Goal: Information Seeking & Learning: Find specific fact

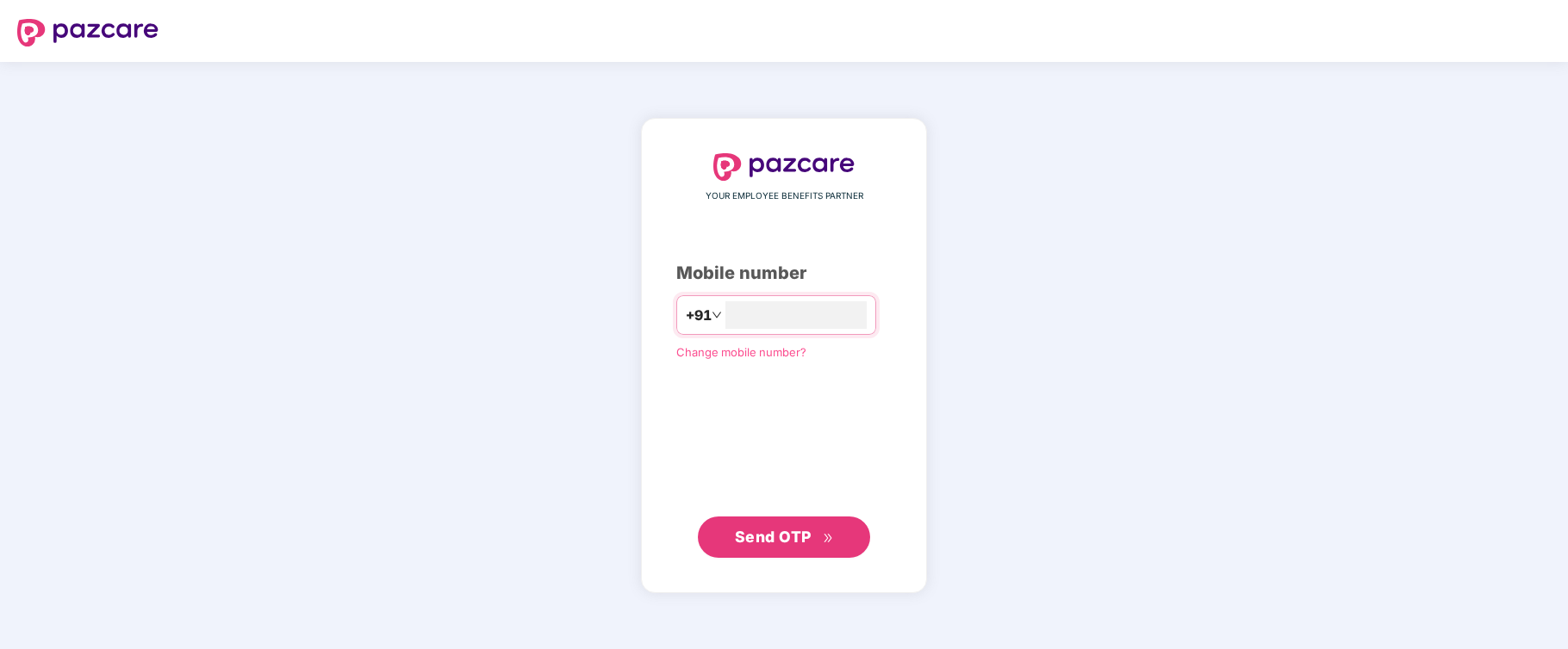
type input "**********"
click at [763, 538] on span "Send OTP" at bounding box center [773, 536] width 77 height 18
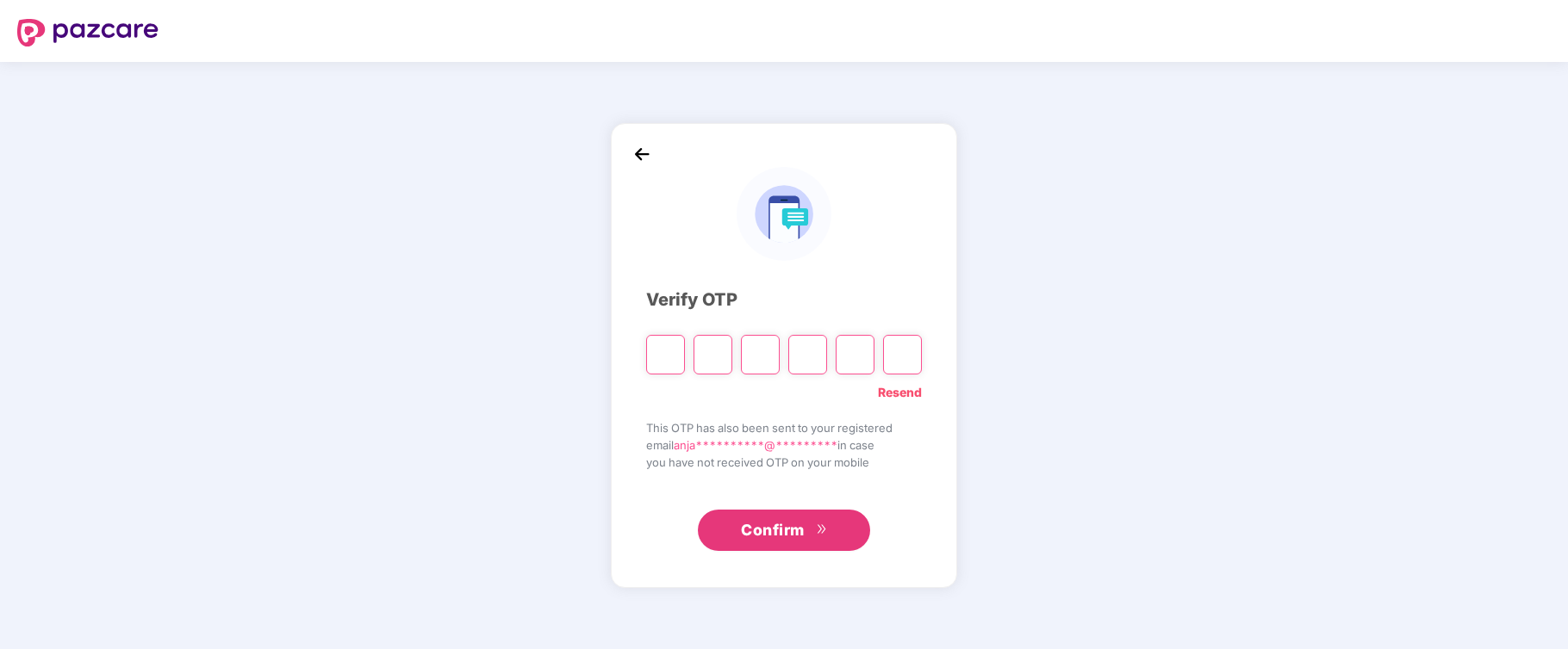
type input "*"
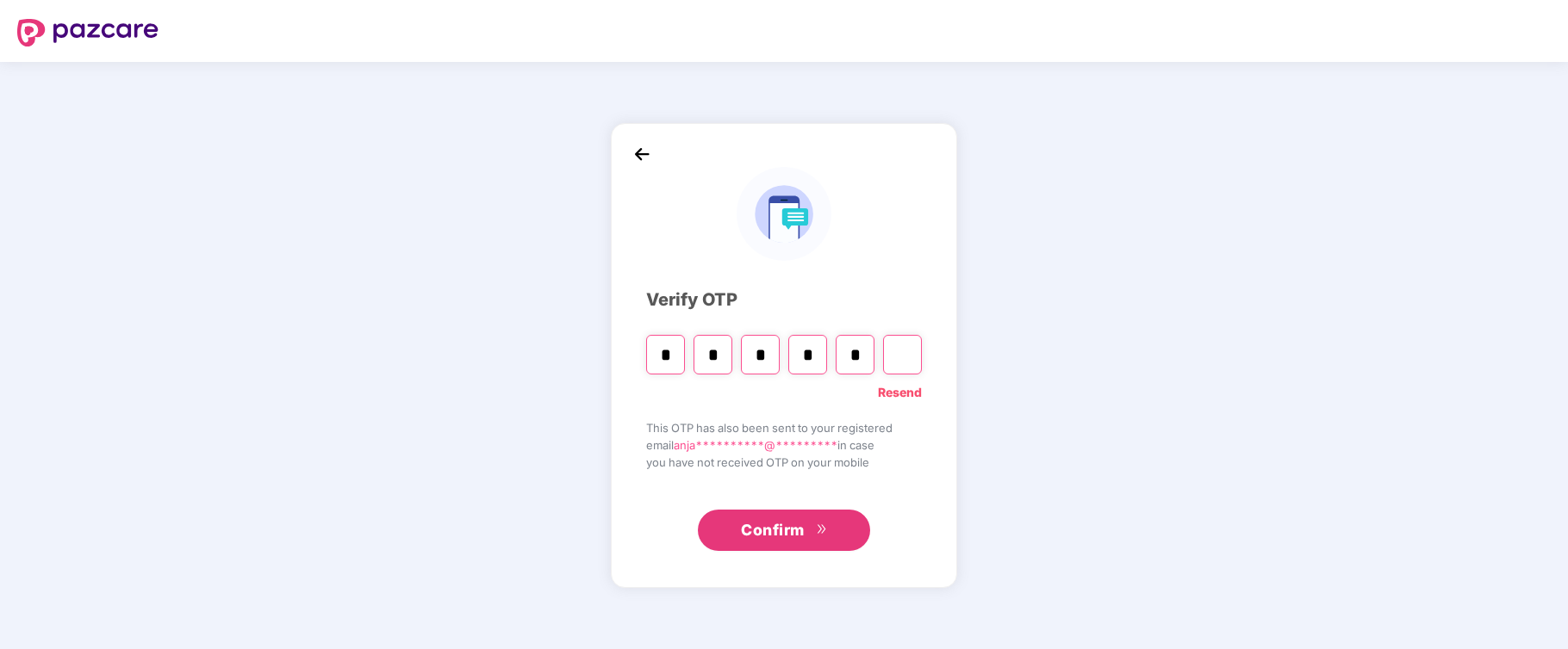
type input "*"
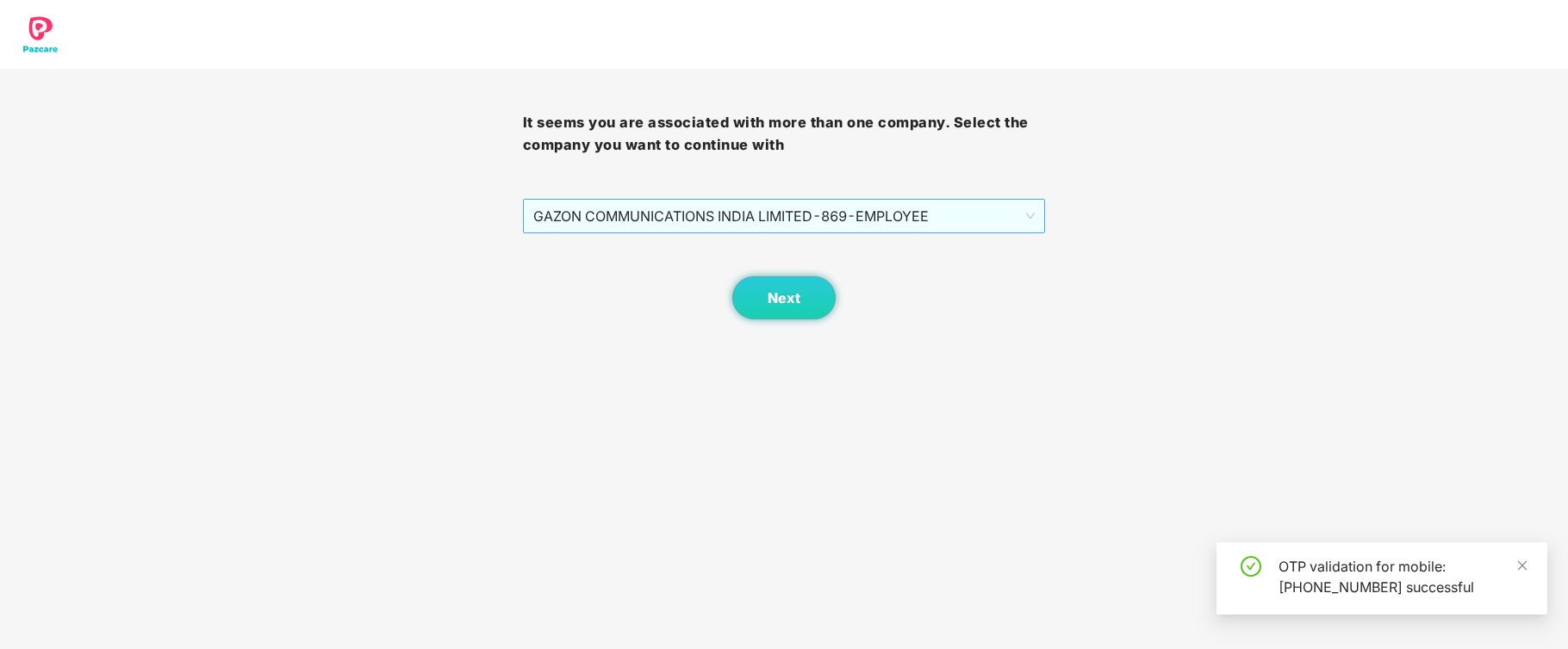
click at [762, 219] on span "GAZON COMMUNICATIONS INDIA LIMITED - 869 - EMPLOYEE" at bounding box center [784, 216] width 502 height 33
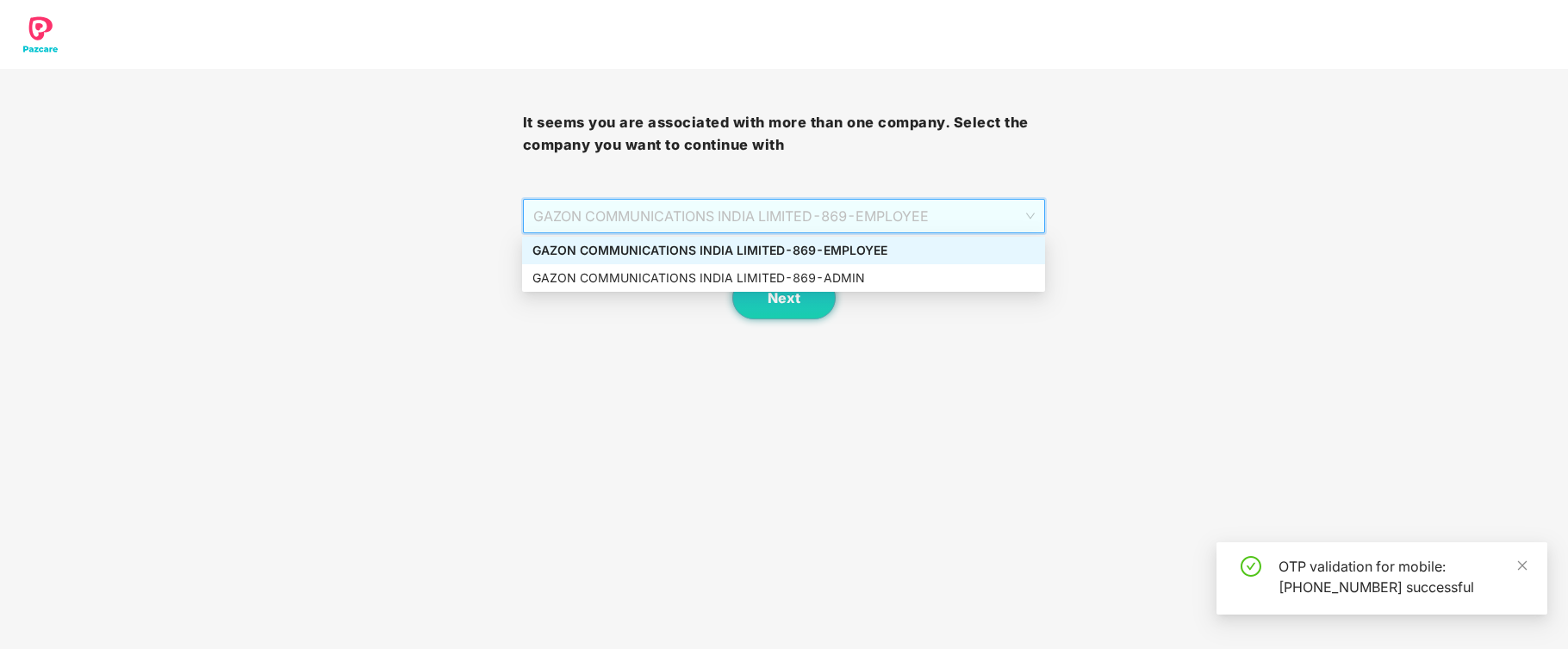
click at [788, 245] on div "GAZON COMMUNICATIONS INDIA LIMITED - 869 - EMPLOYEE" at bounding box center [783, 251] width 502 height 19
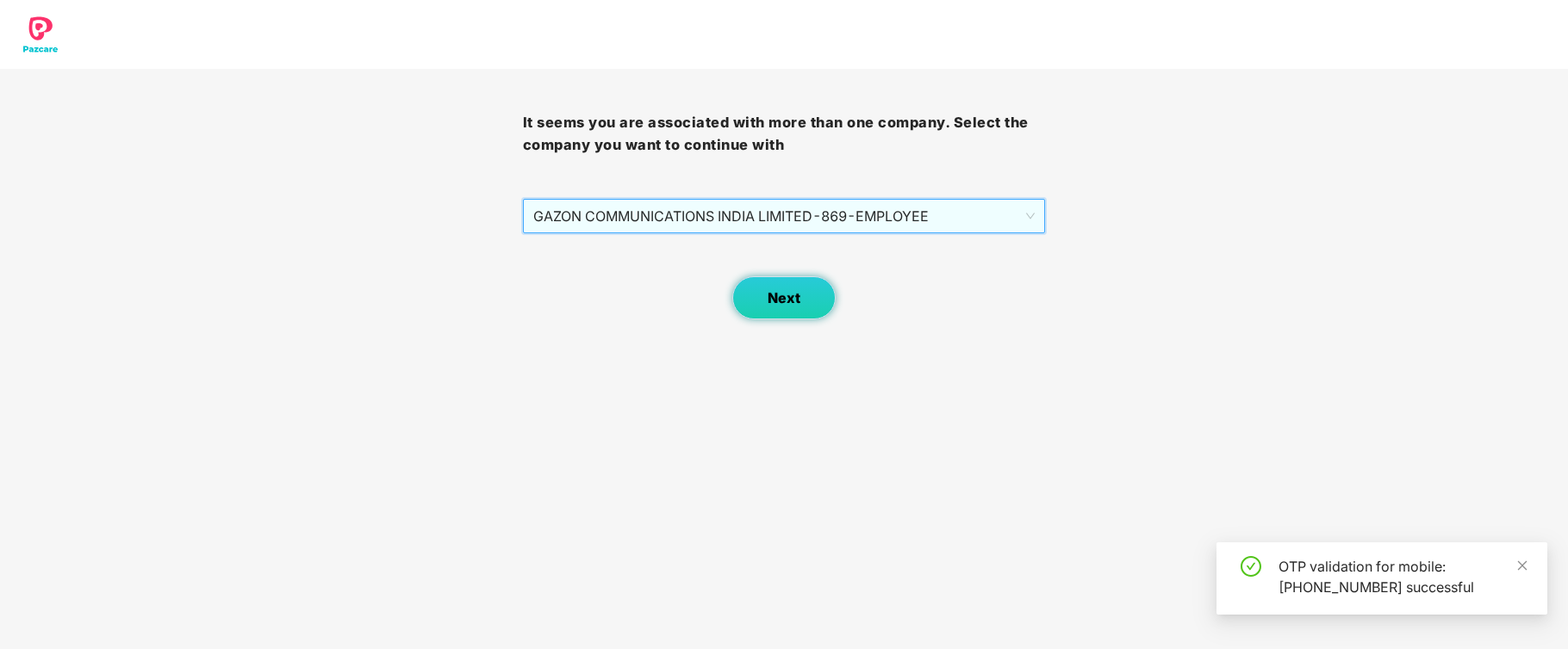
click at [777, 299] on span "Next" at bounding box center [783, 297] width 33 height 16
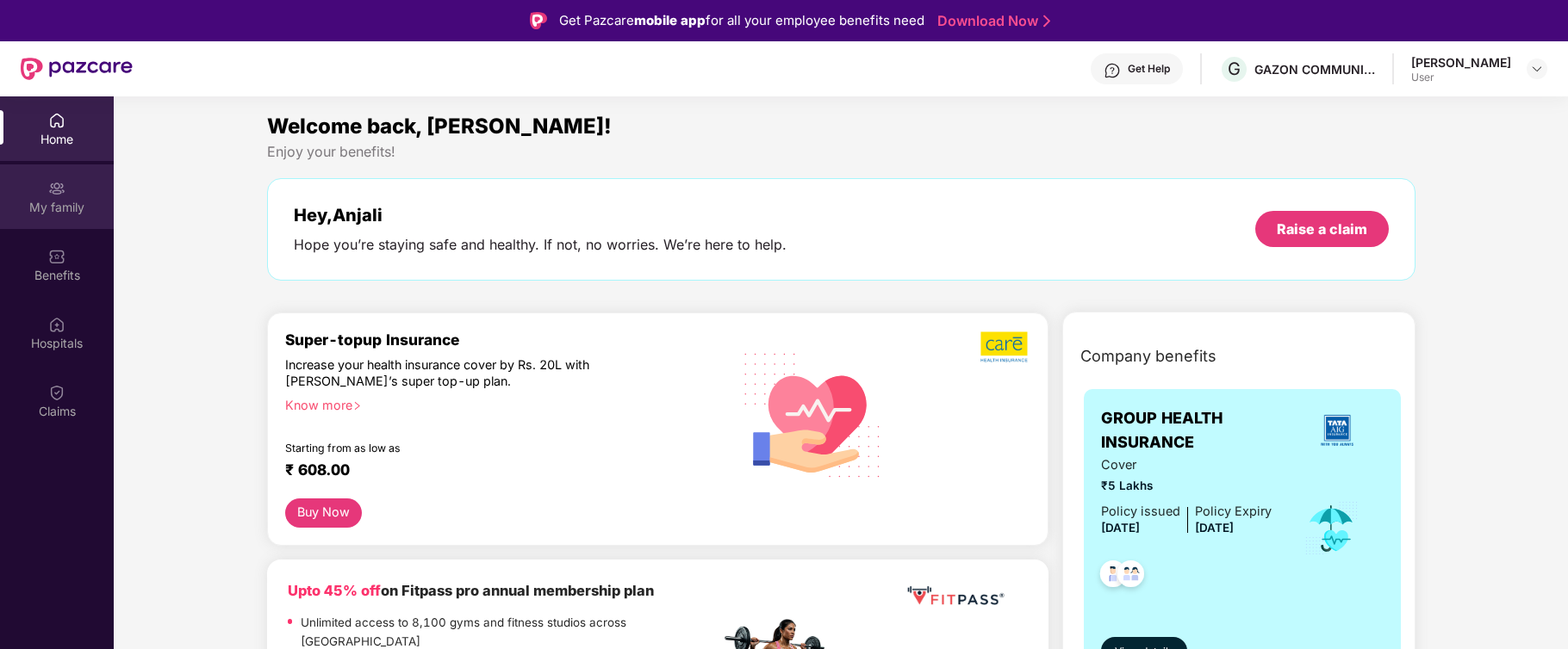
click at [67, 204] on div "My family" at bounding box center [57, 208] width 114 height 17
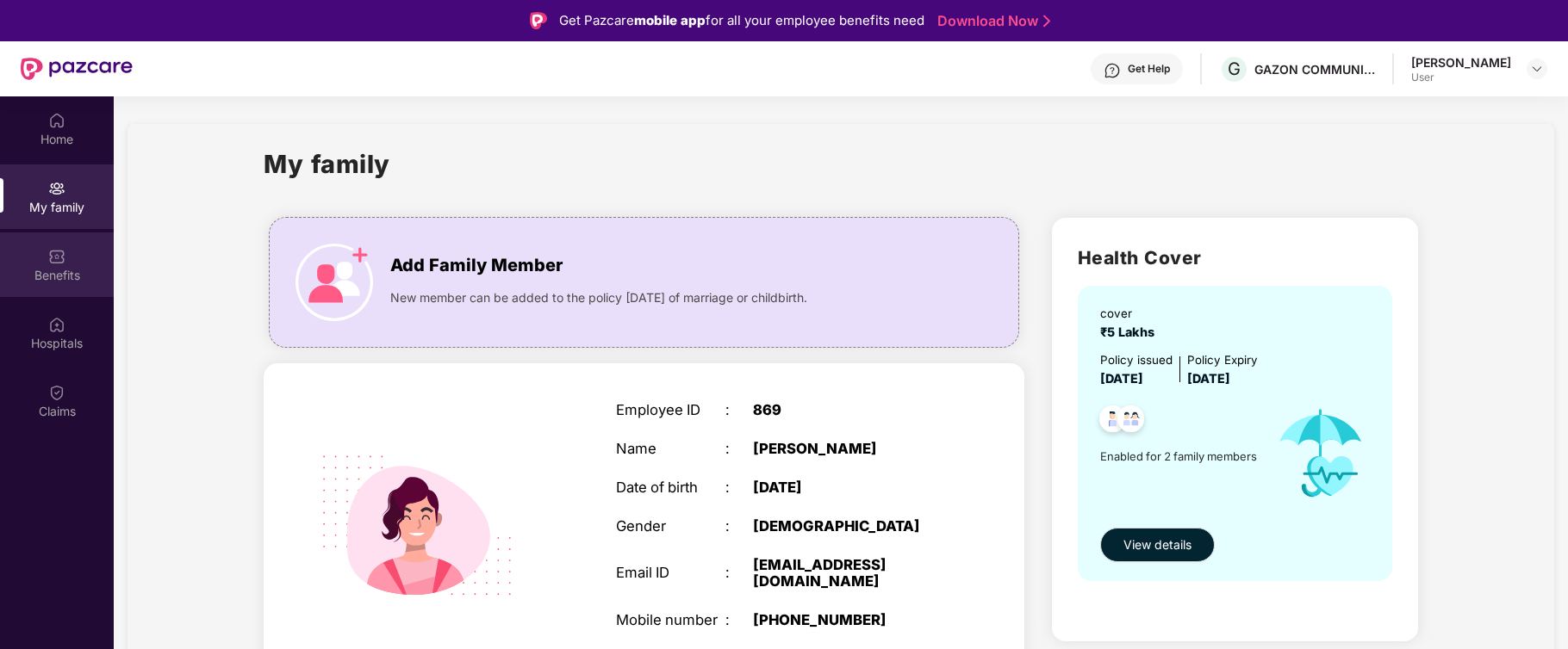
click at [57, 267] on div "Benefits" at bounding box center [57, 275] width 114 height 17
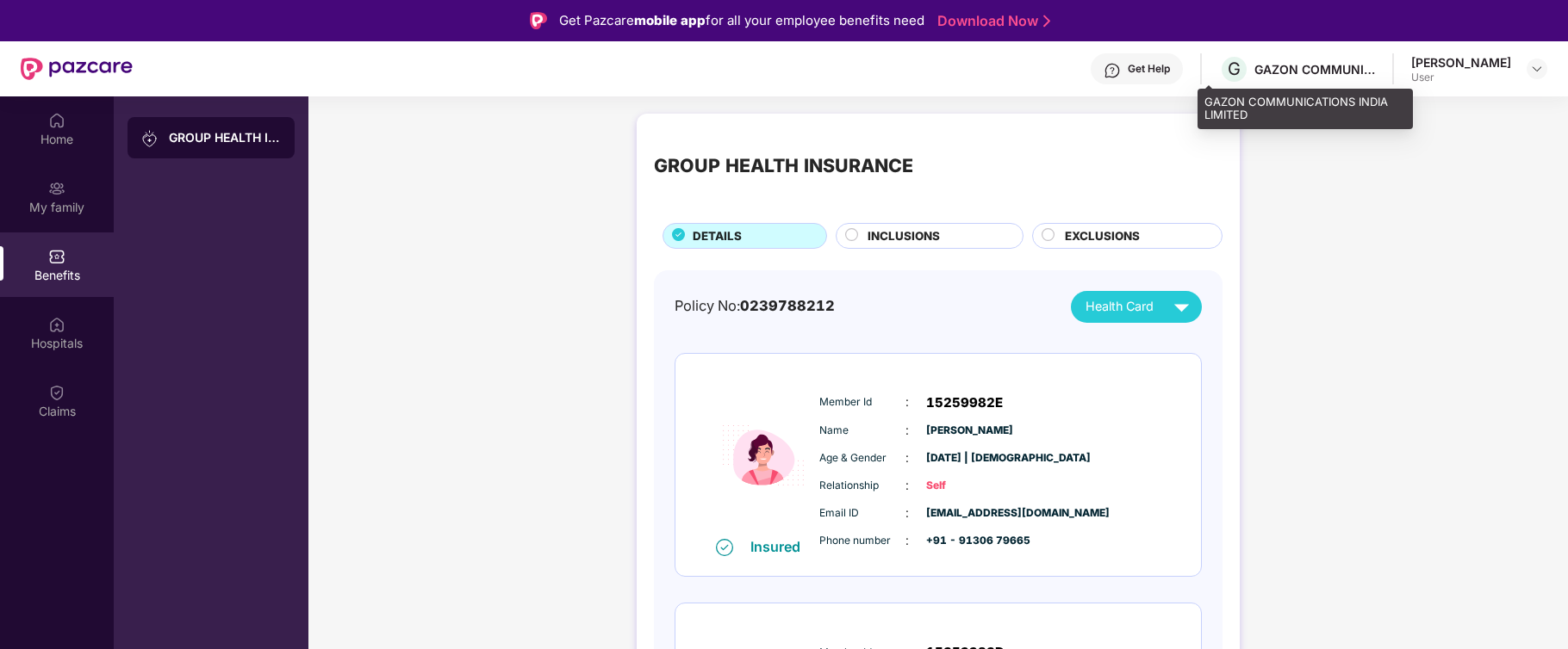
click at [1314, 64] on div "GAZON COMMUNICATIONS INDIA LIMITED" at bounding box center [1314, 68] width 121 height 16
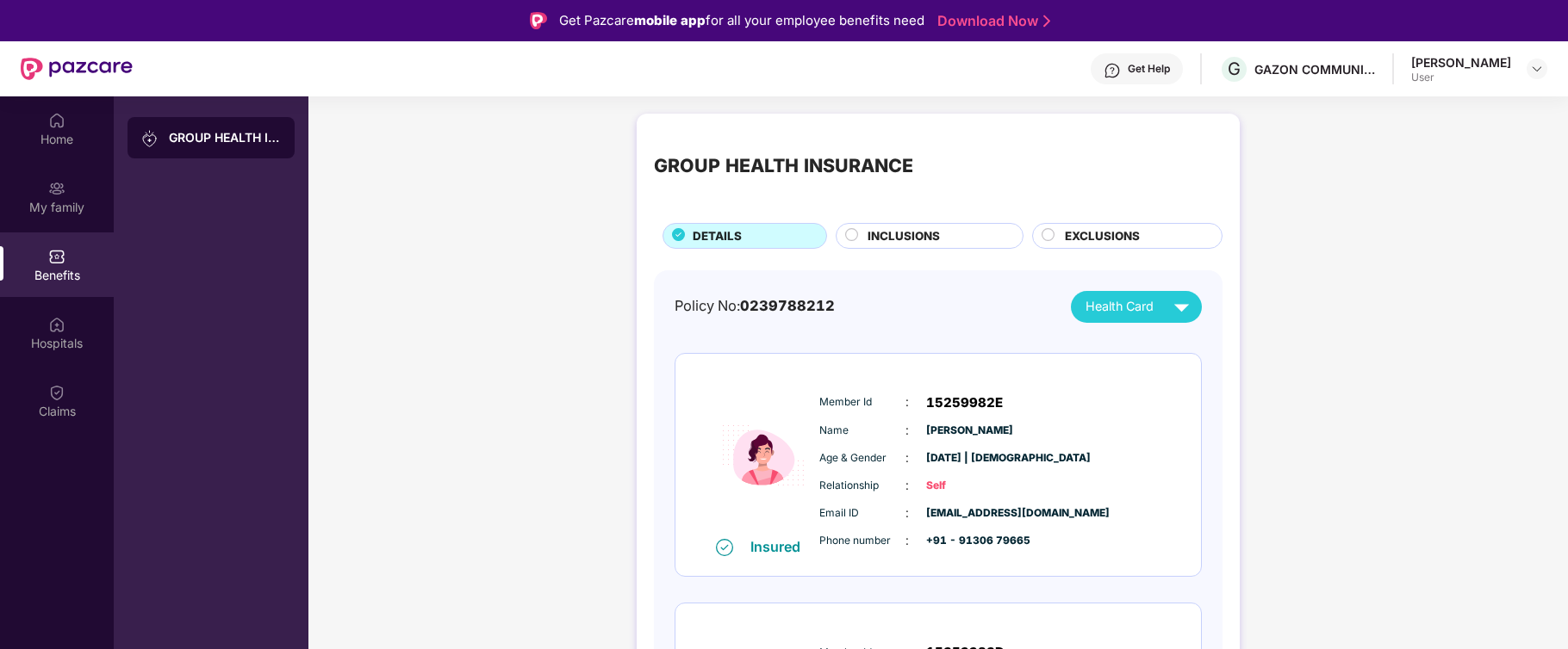
click at [1455, 67] on div "[PERSON_NAME]" at bounding box center [1460, 62] width 100 height 16
click at [1534, 67] on img at bounding box center [1536, 68] width 14 height 14
click at [1383, 107] on div "Logout" at bounding box center [1455, 109] width 224 height 34
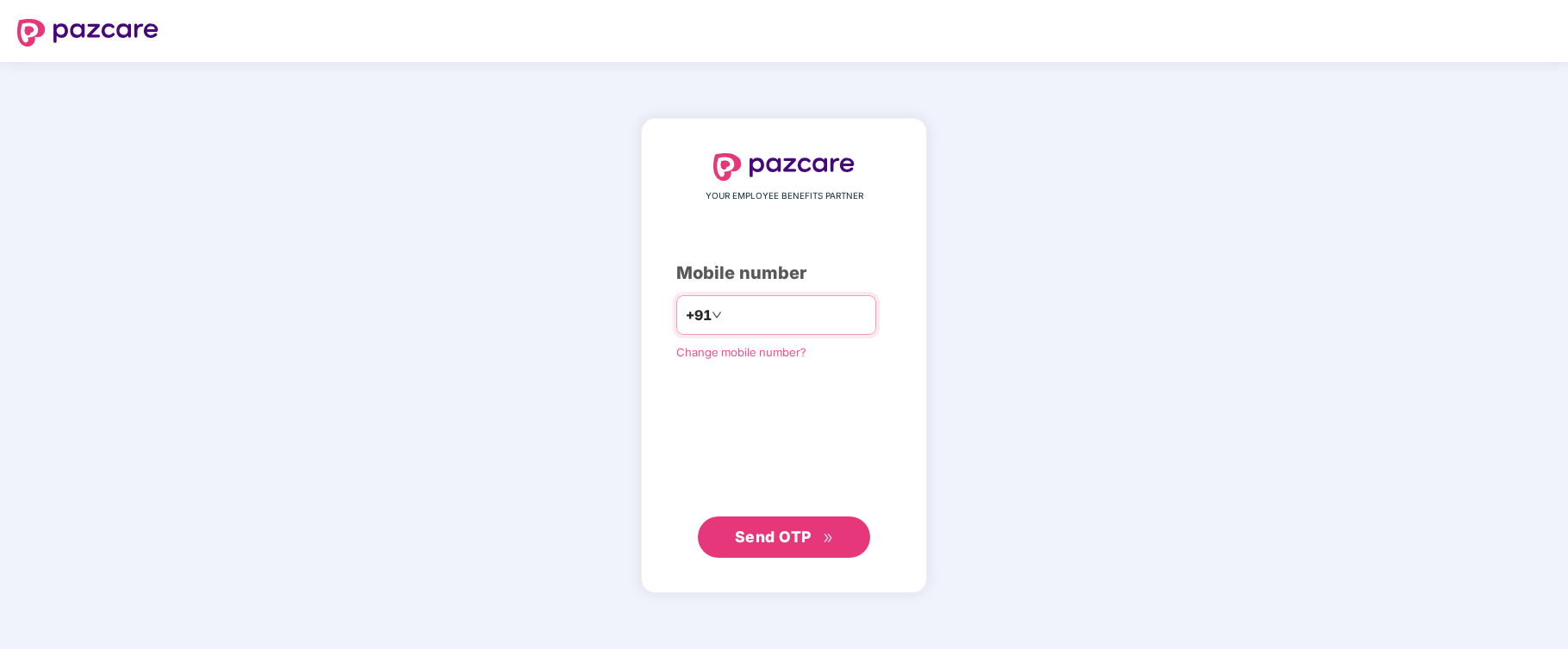
click at [725, 309] on input "number" at bounding box center [795, 314] width 141 height 27
type input "**********"
click at [789, 530] on span "Send OTP" at bounding box center [773, 536] width 77 height 18
click at [729, 314] on input "number" at bounding box center [795, 314] width 141 height 27
type input "**********"
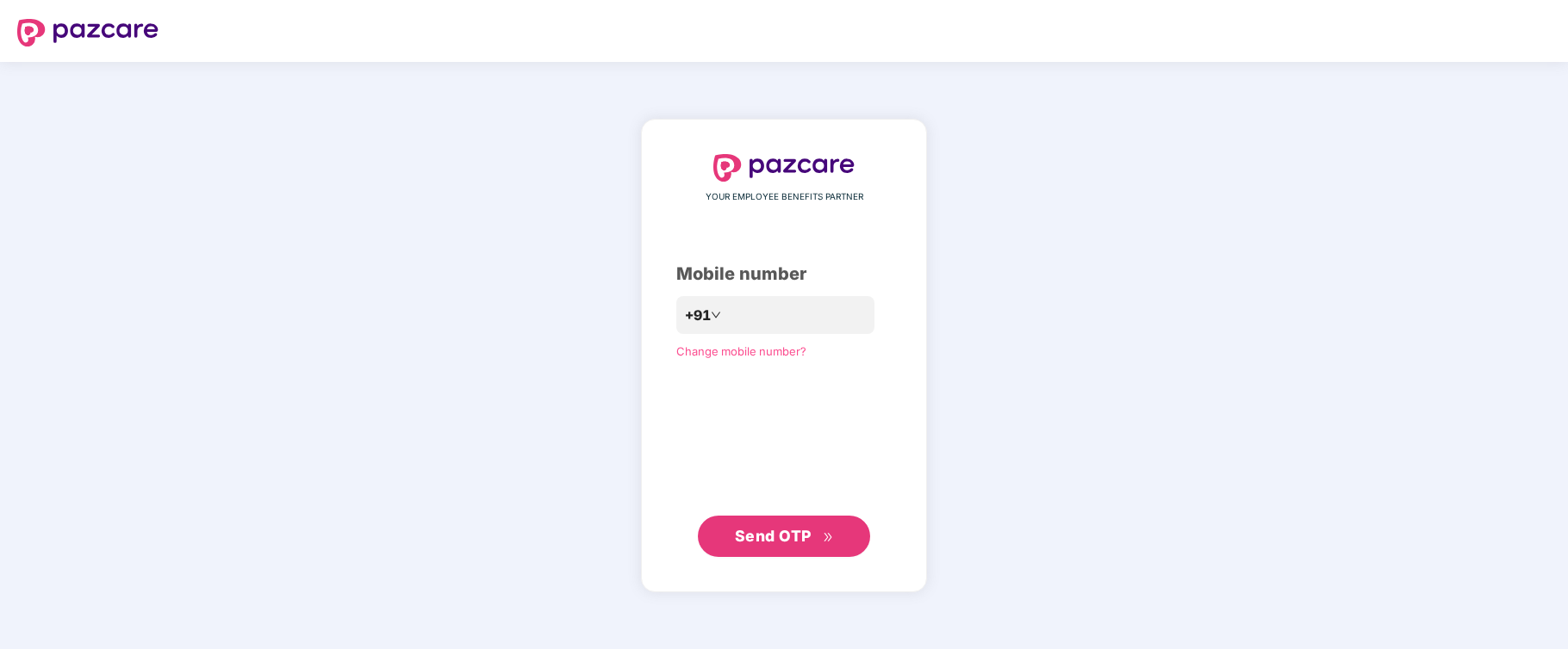
click at [774, 535] on span "Send OTP" at bounding box center [773, 536] width 77 height 18
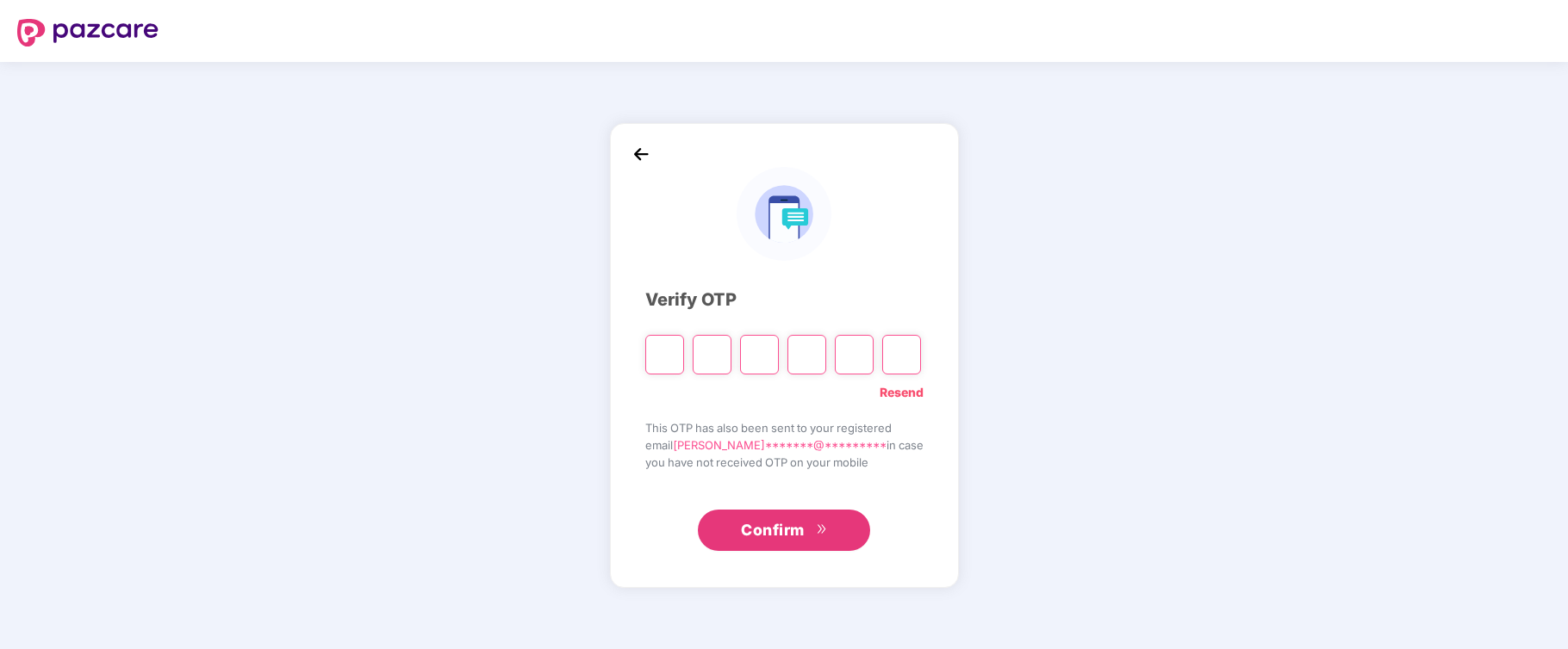
type input "*"
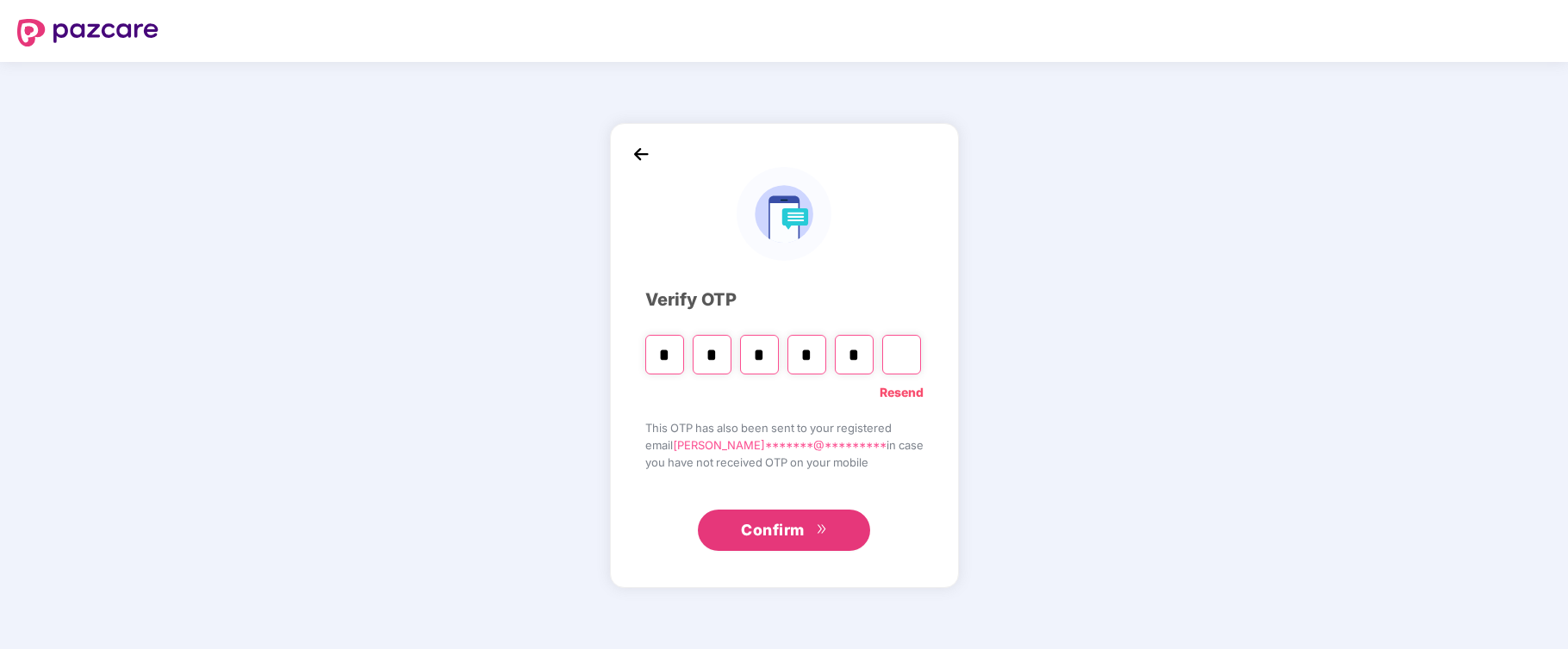
type input "*"
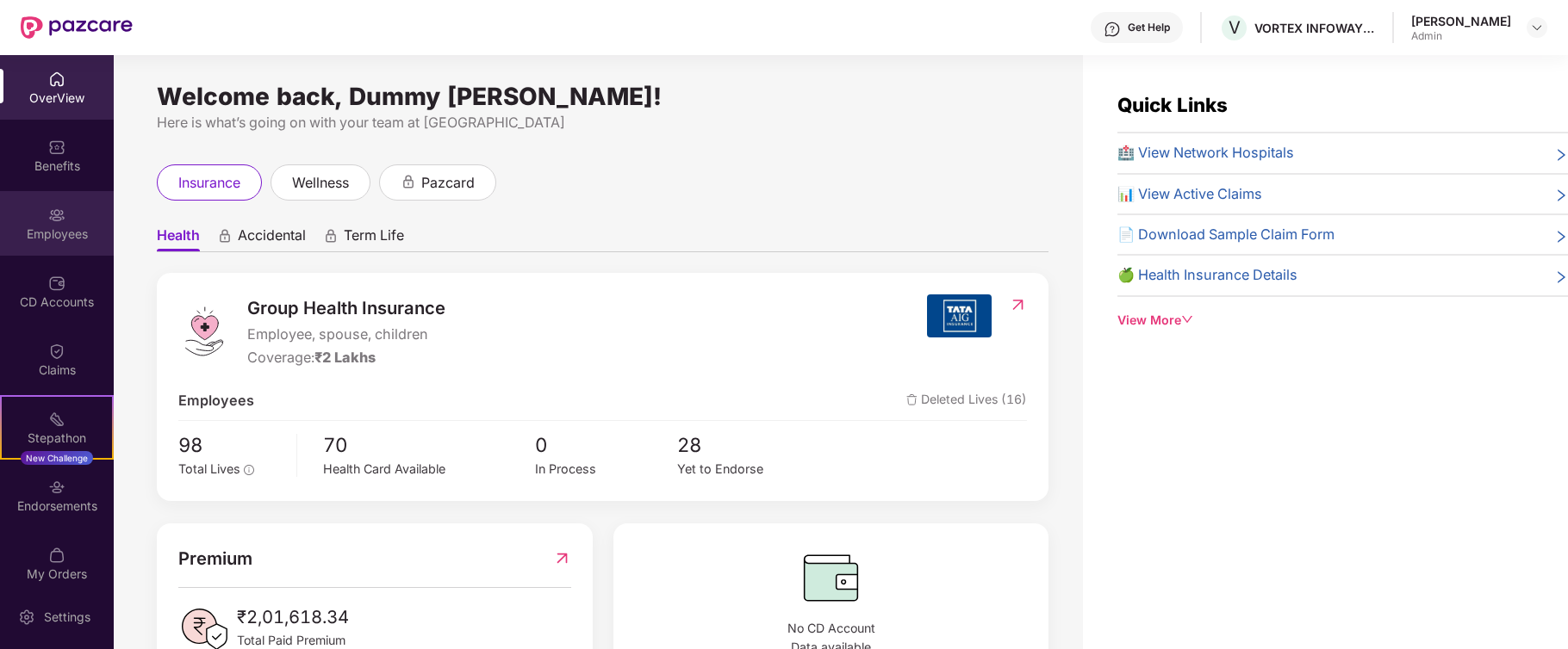
click at [51, 217] on img at bounding box center [57, 215] width 17 height 17
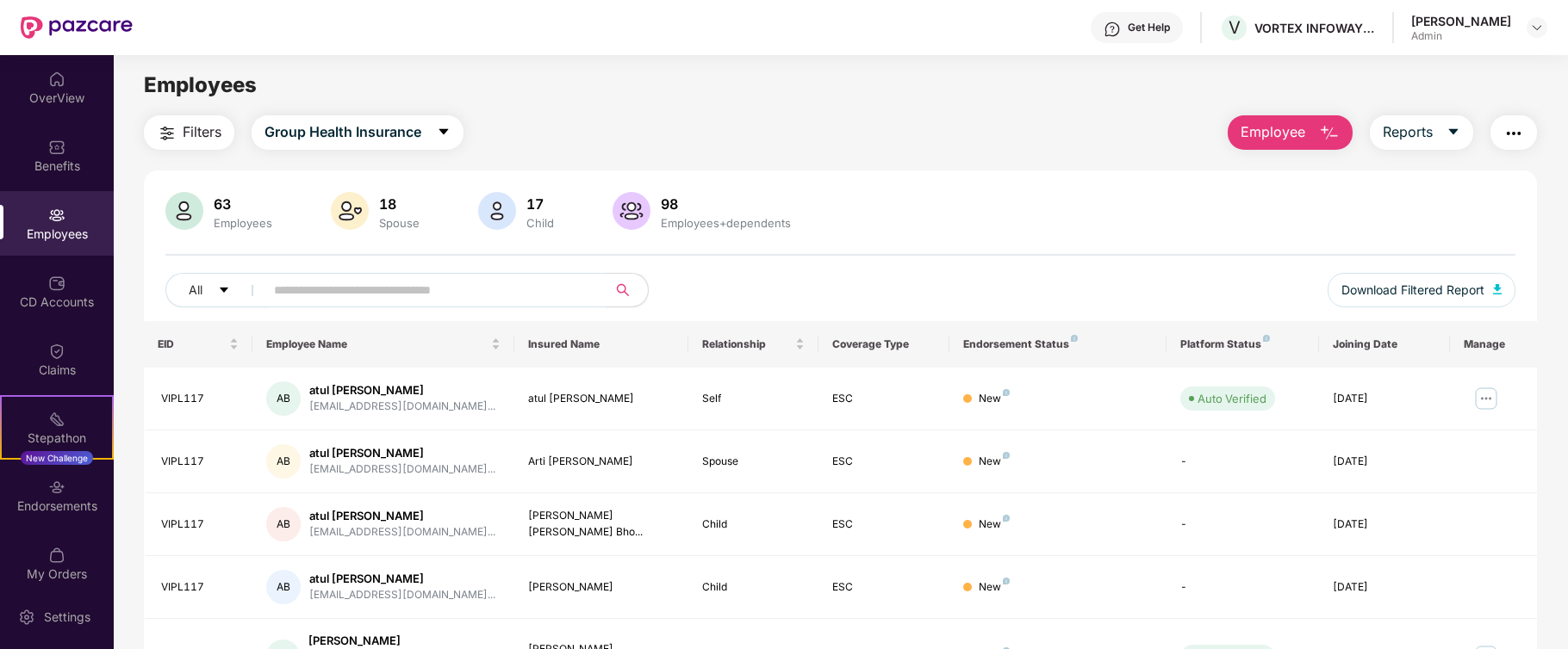
click at [49, 218] on img at bounding box center [57, 215] width 17 height 17
click at [1538, 26] on img at bounding box center [1536, 27] width 14 height 14
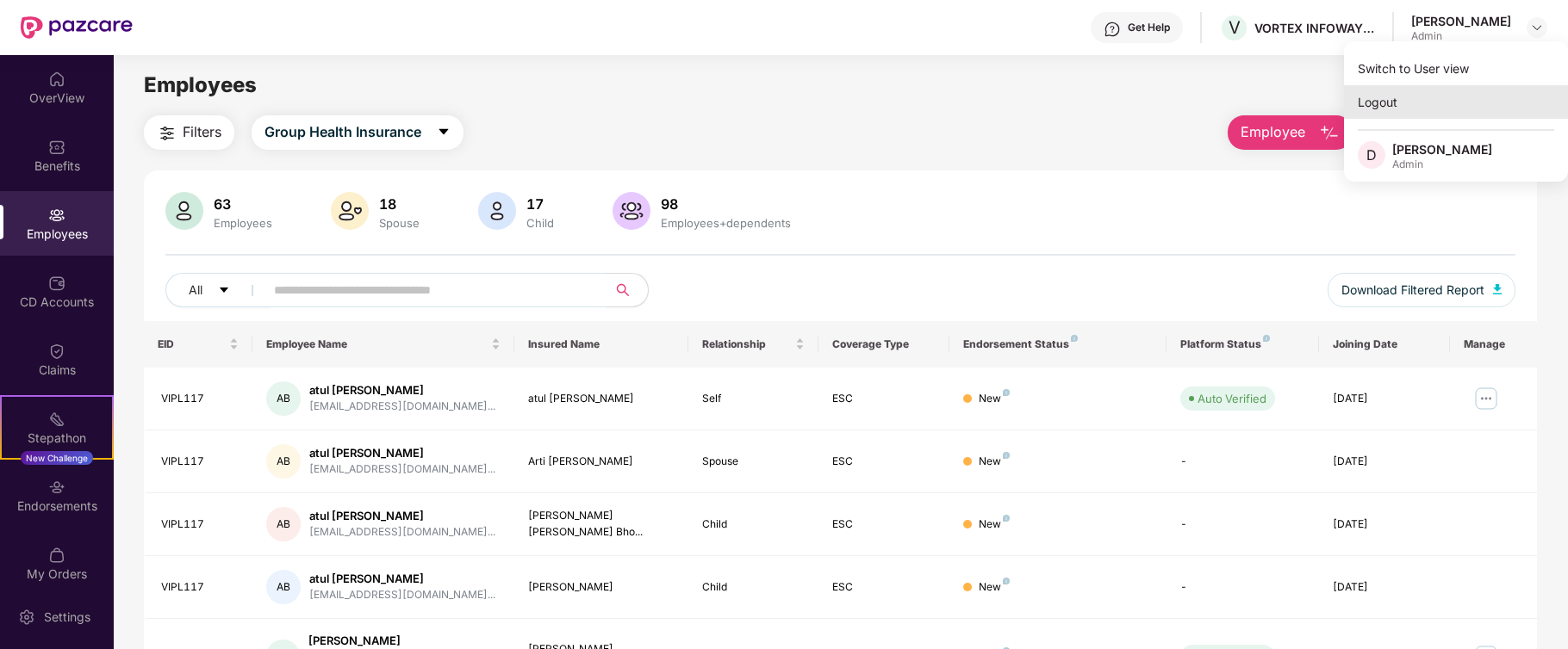
click at [1380, 97] on div "Logout" at bounding box center [1455, 102] width 224 height 34
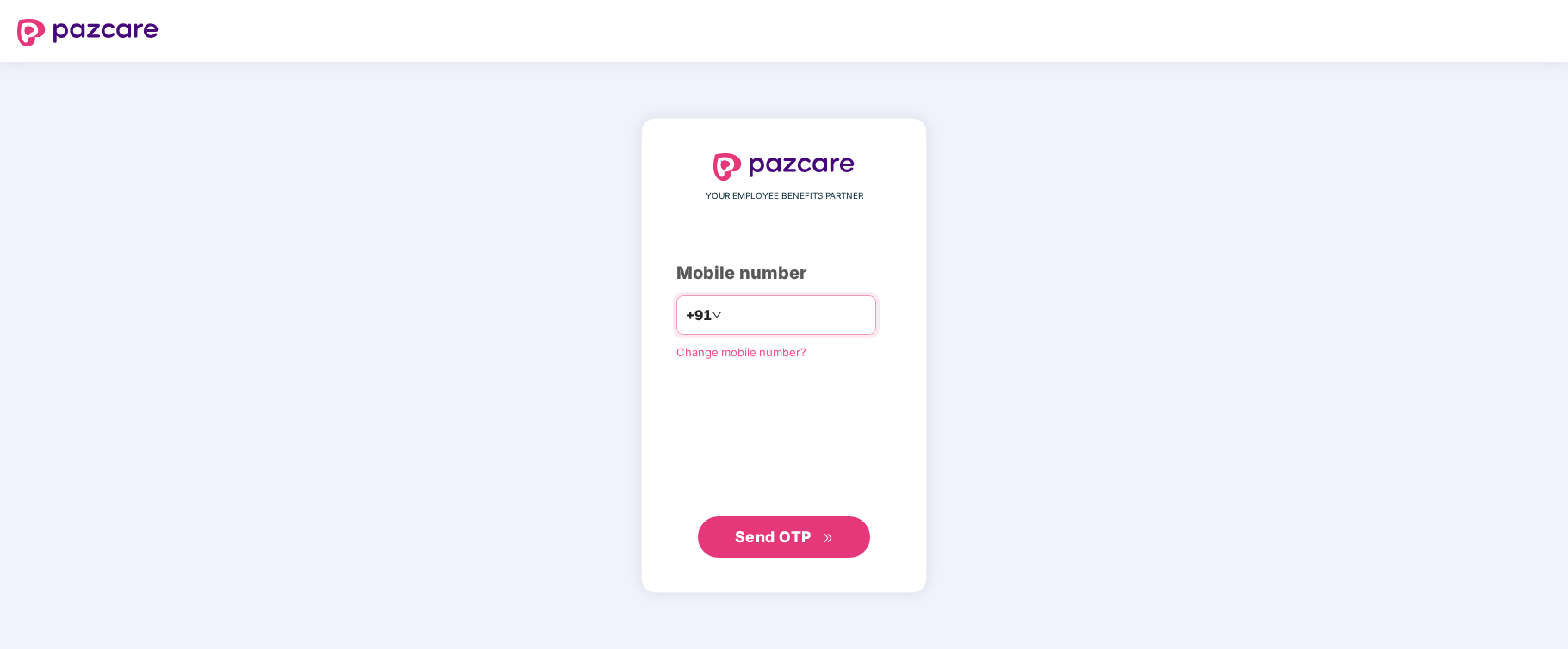
type input "**********"
click at [762, 539] on span "Send OTP" at bounding box center [773, 536] width 77 height 18
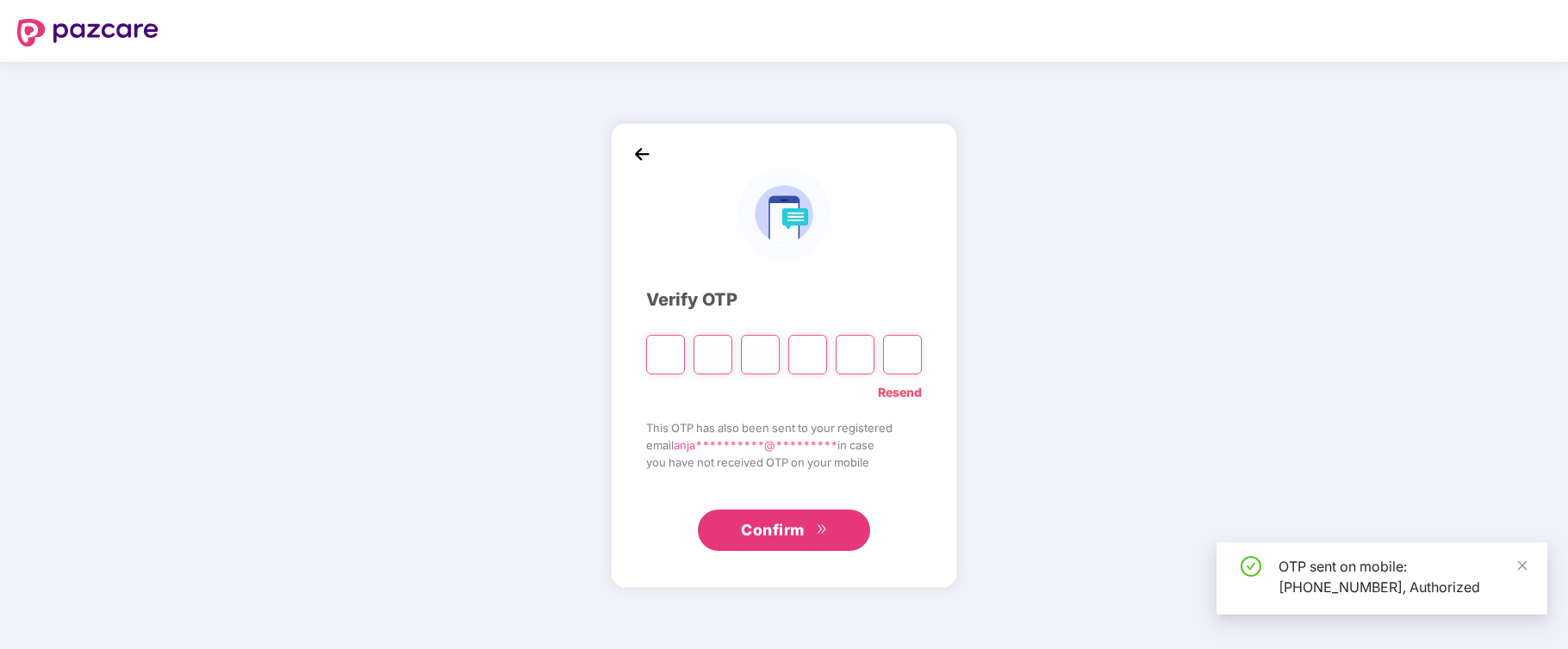
click at [661, 355] on input "Please enter verification code. Digit 1" at bounding box center [665, 354] width 38 height 39
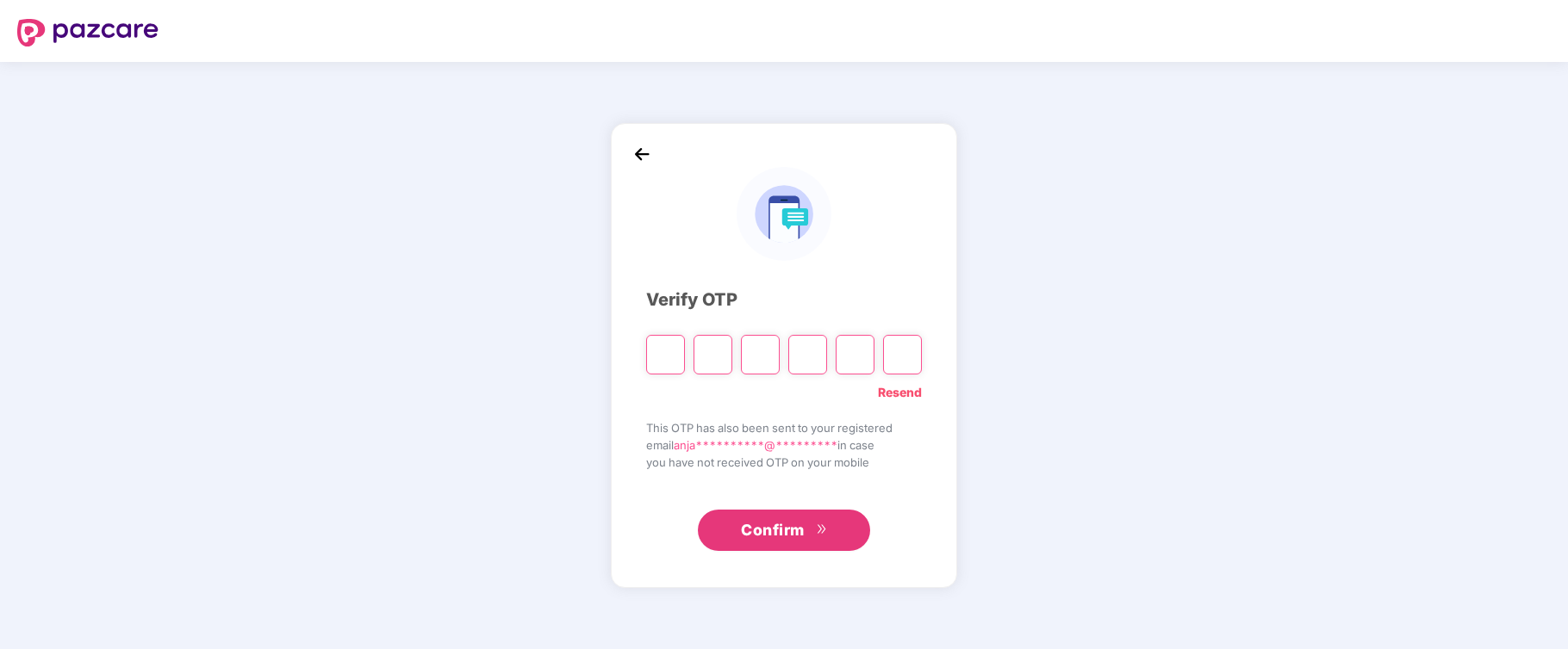
type input "*"
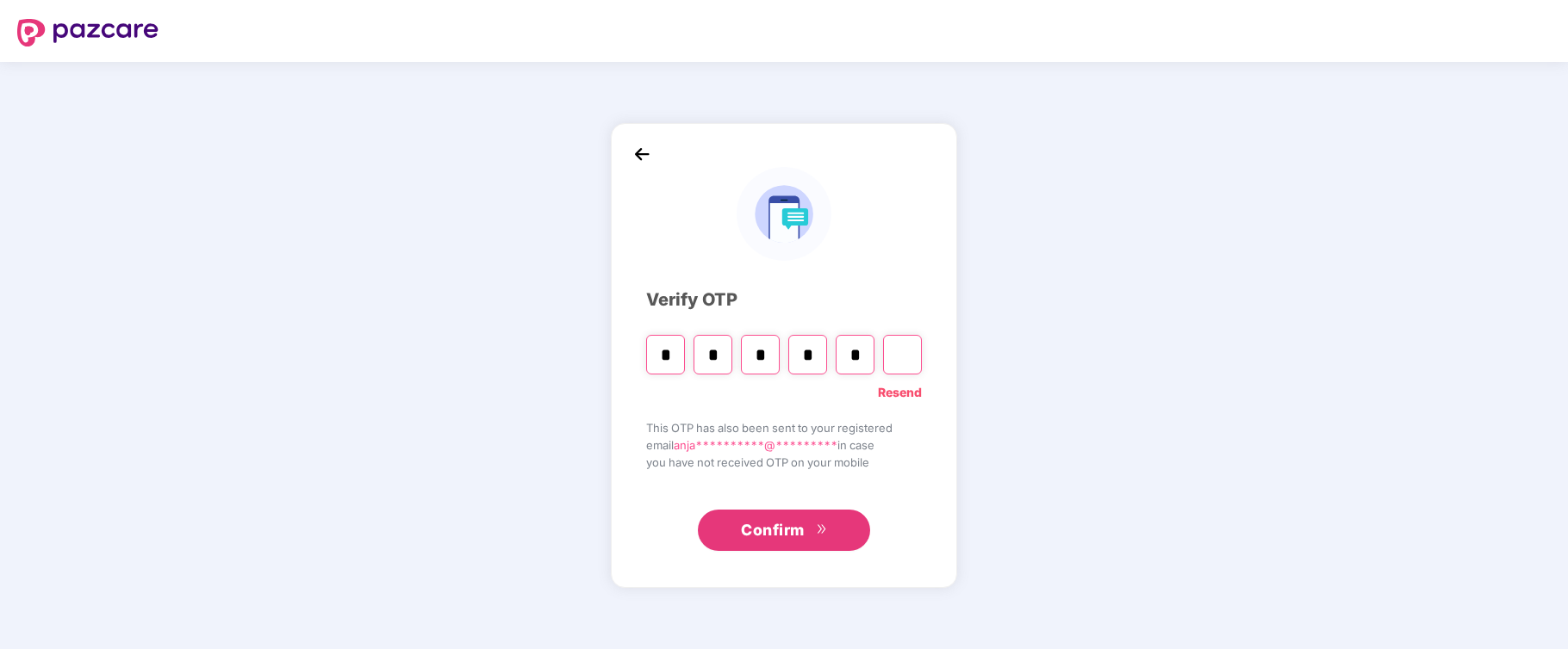
type input "*"
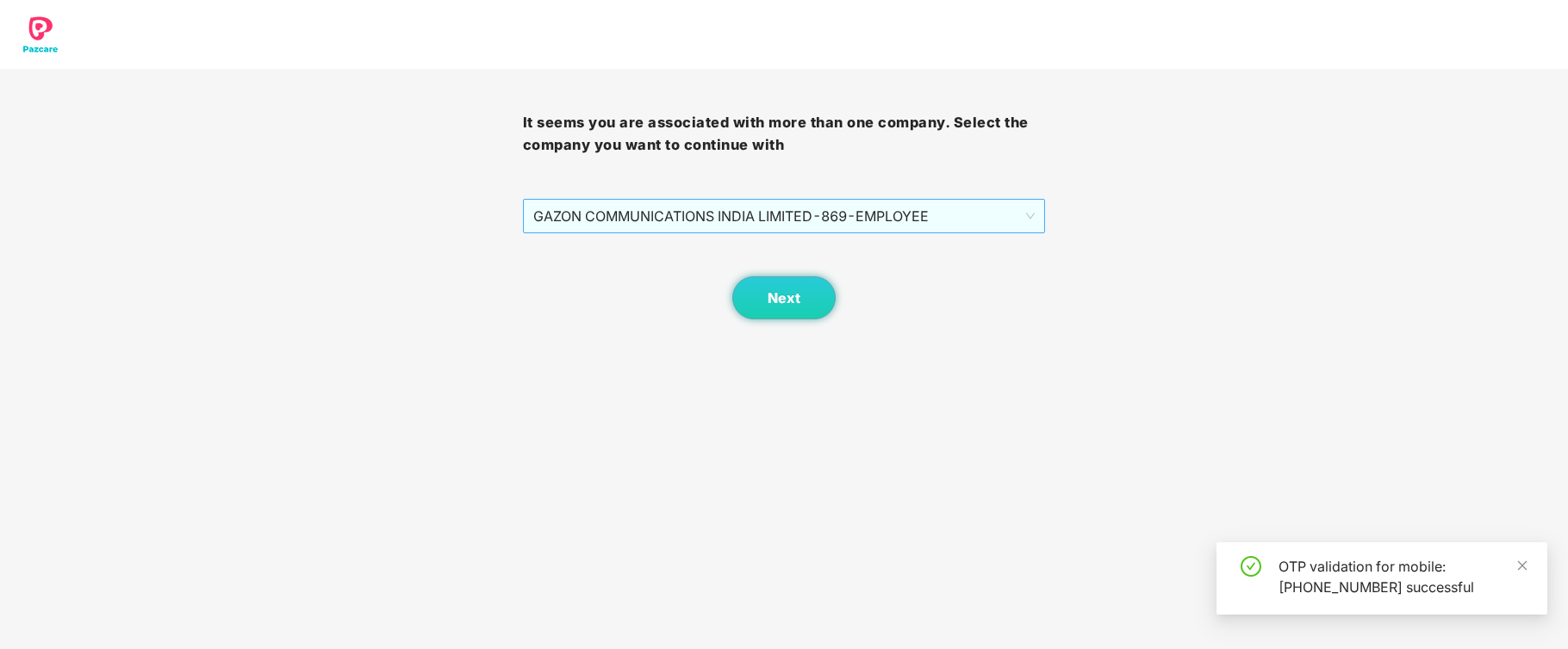
click at [835, 214] on span "GAZON COMMUNICATIONS INDIA LIMITED - 869 - EMPLOYEE" at bounding box center [784, 216] width 502 height 33
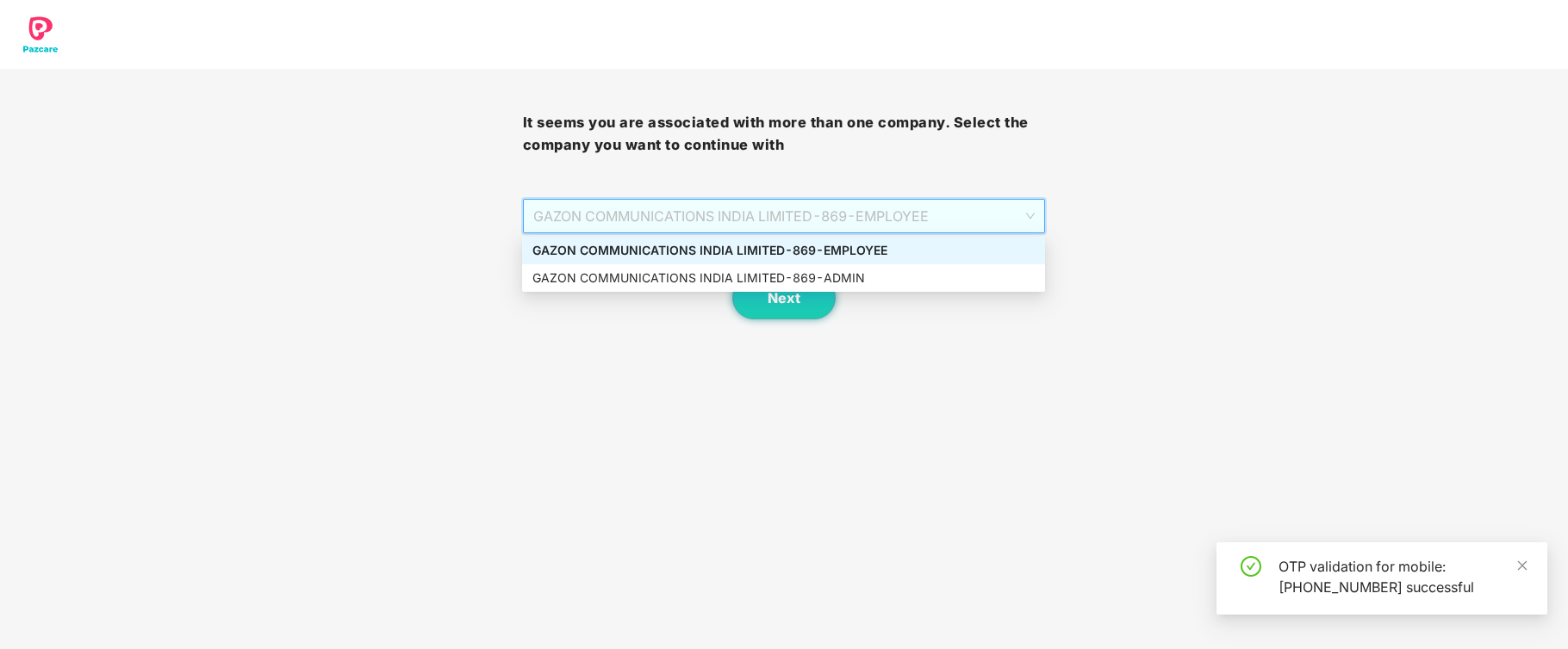
click at [805, 252] on div "GAZON COMMUNICATIONS INDIA LIMITED - 869 - EMPLOYEE" at bounding box center [783, 251] width 502 height 19
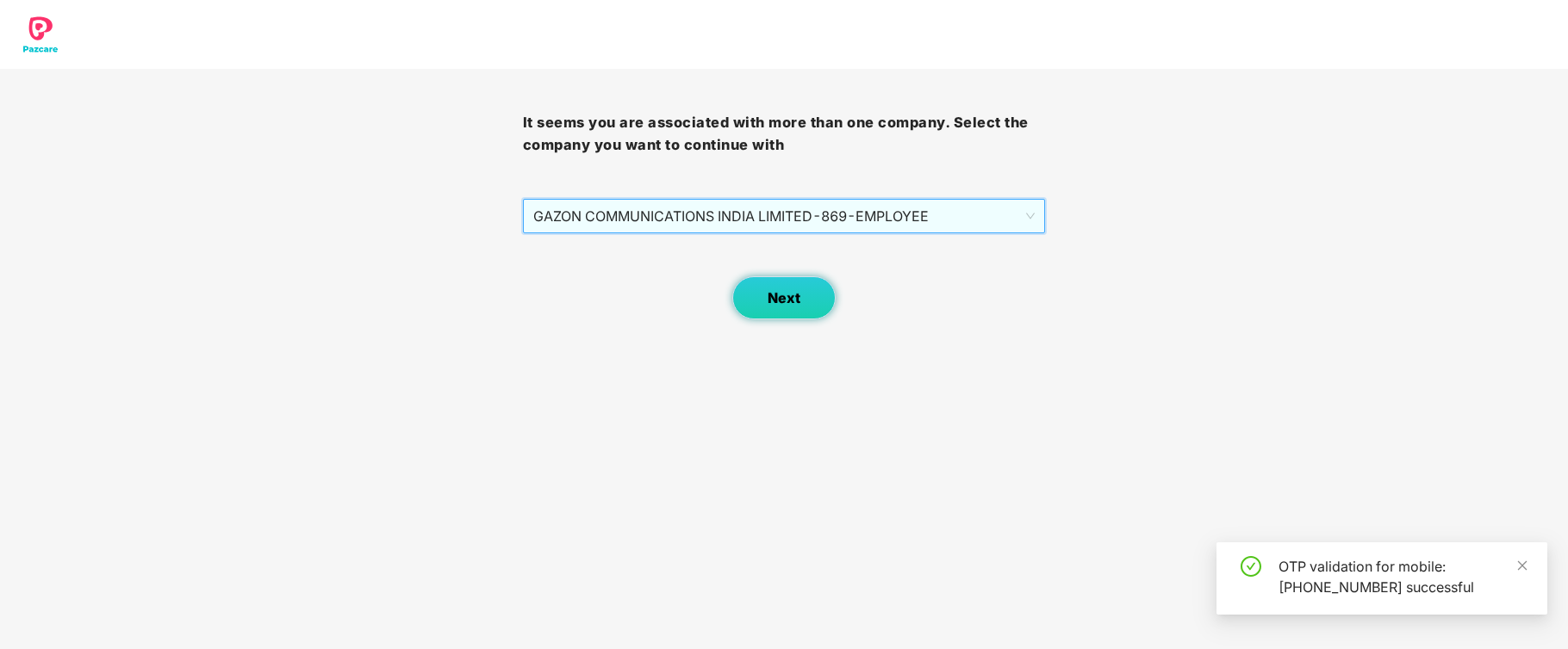
click at [780, 296] on span "Next" at bounding box center [783, 297] width 33 height 16
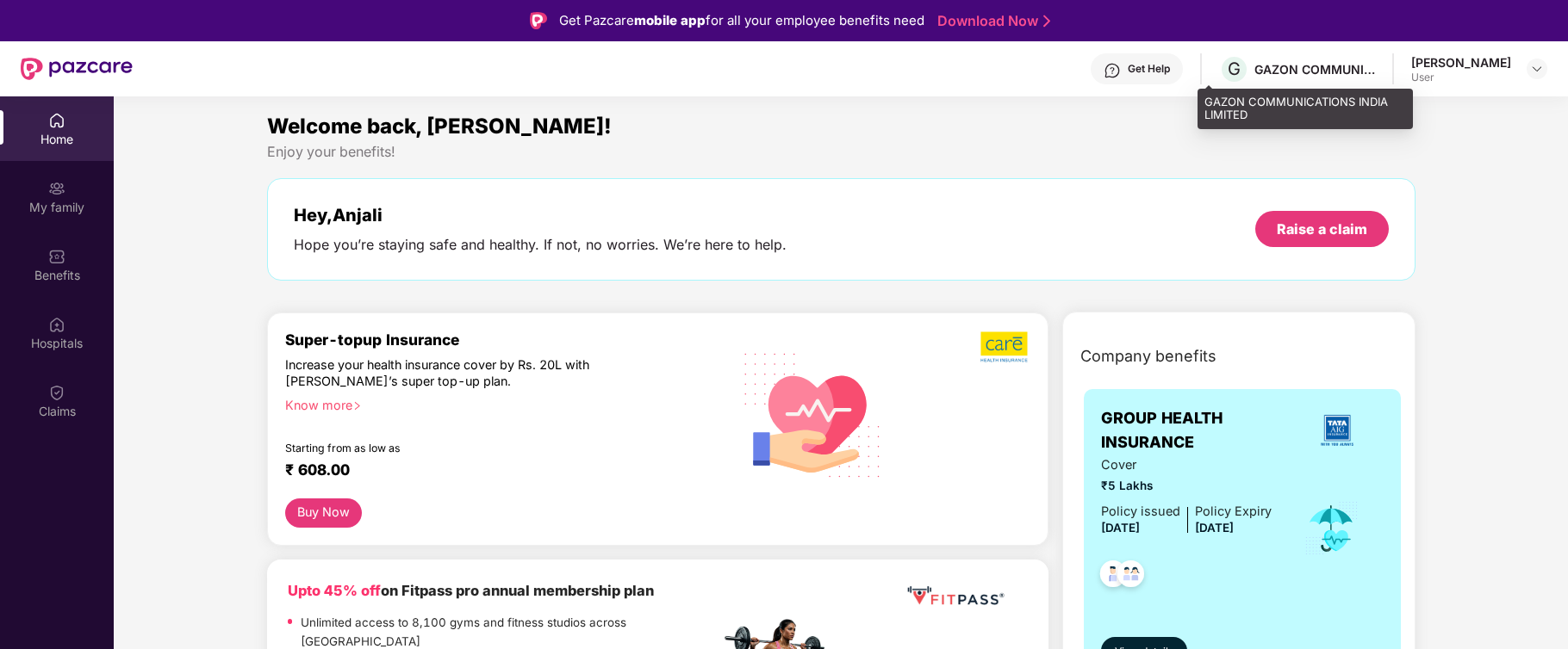
click at [1299, 67] on div "GAZON COMMUNICATIONS INDIA LIMITED" at bounding box center [1314, 68] width 121 height 16
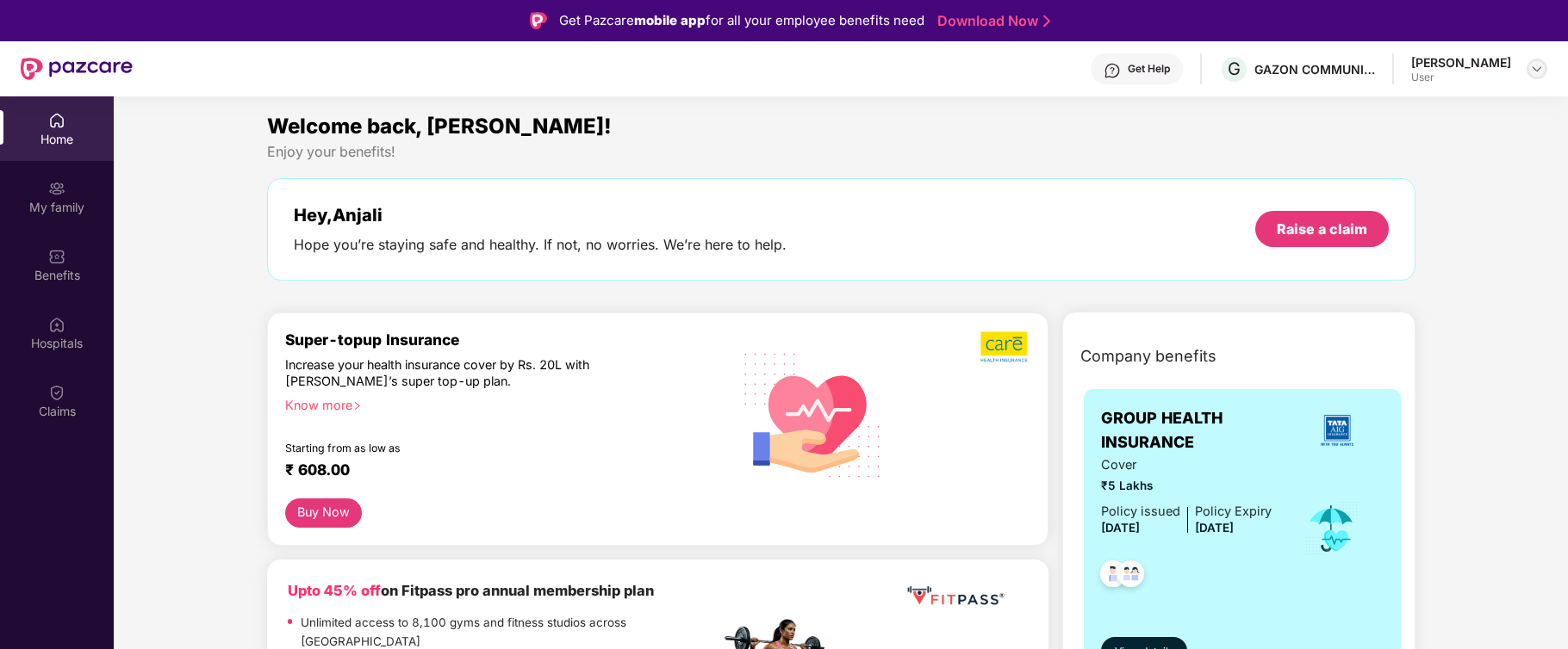
click at [1535, 64] on img at bounding box center [1536, 68] width 14 height 14
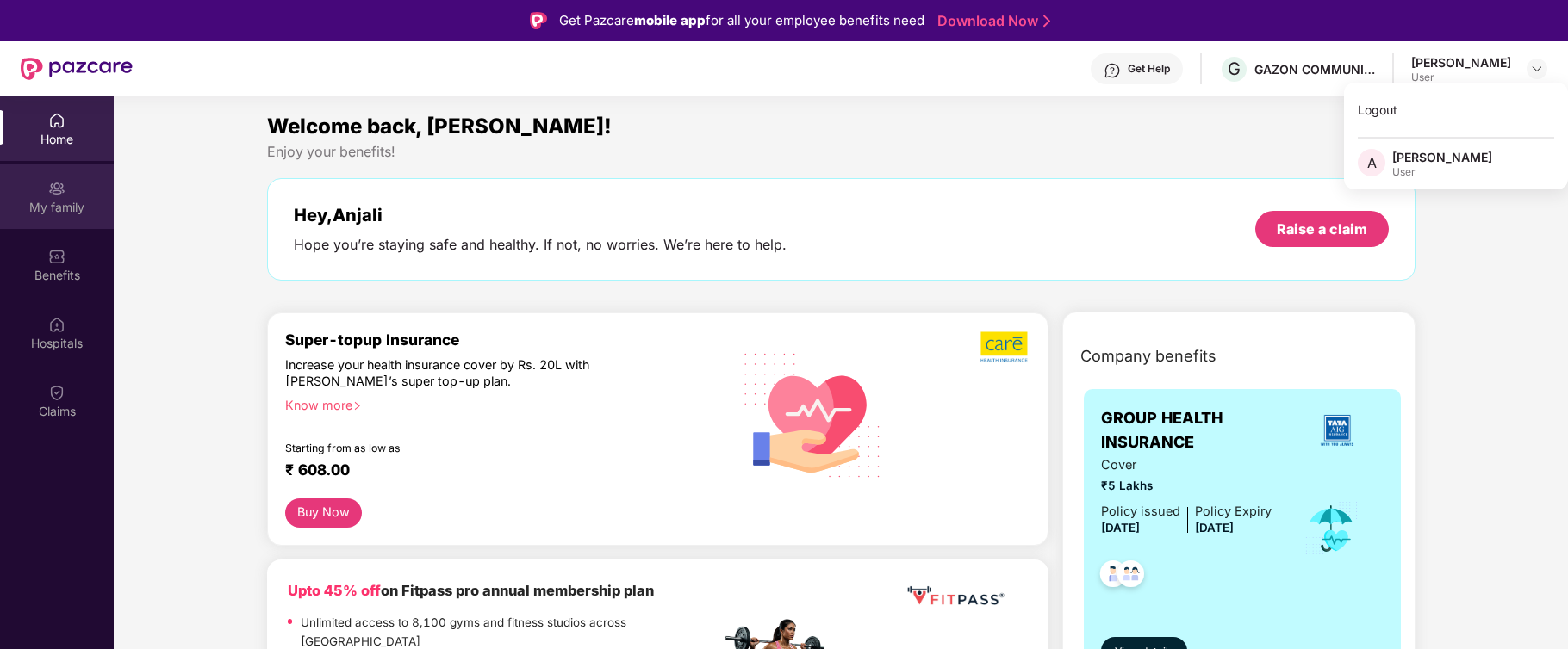
click at [60, 190] on img at bounding box center [57, 188] width 17 height 17
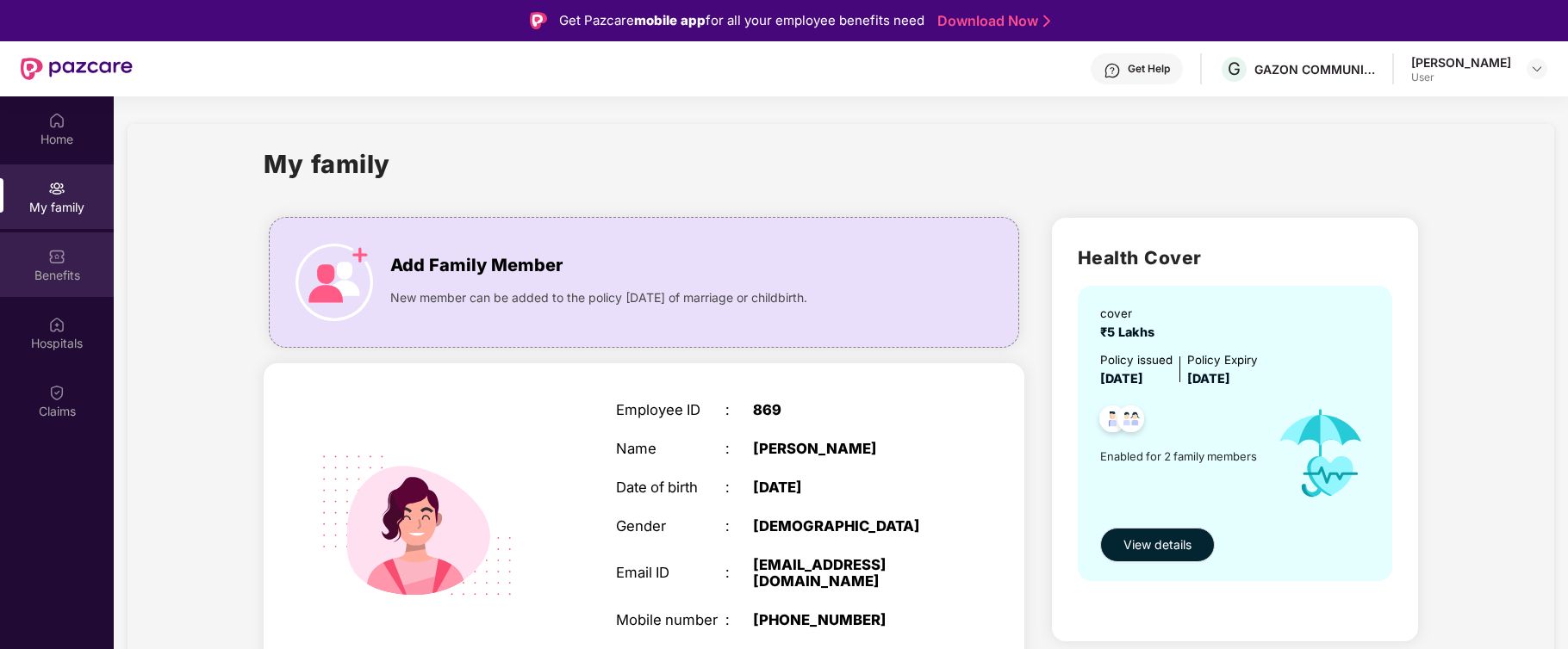
click at [60, 267] on div "Benefits" at bounding box center [57, 275] width 114 height 17
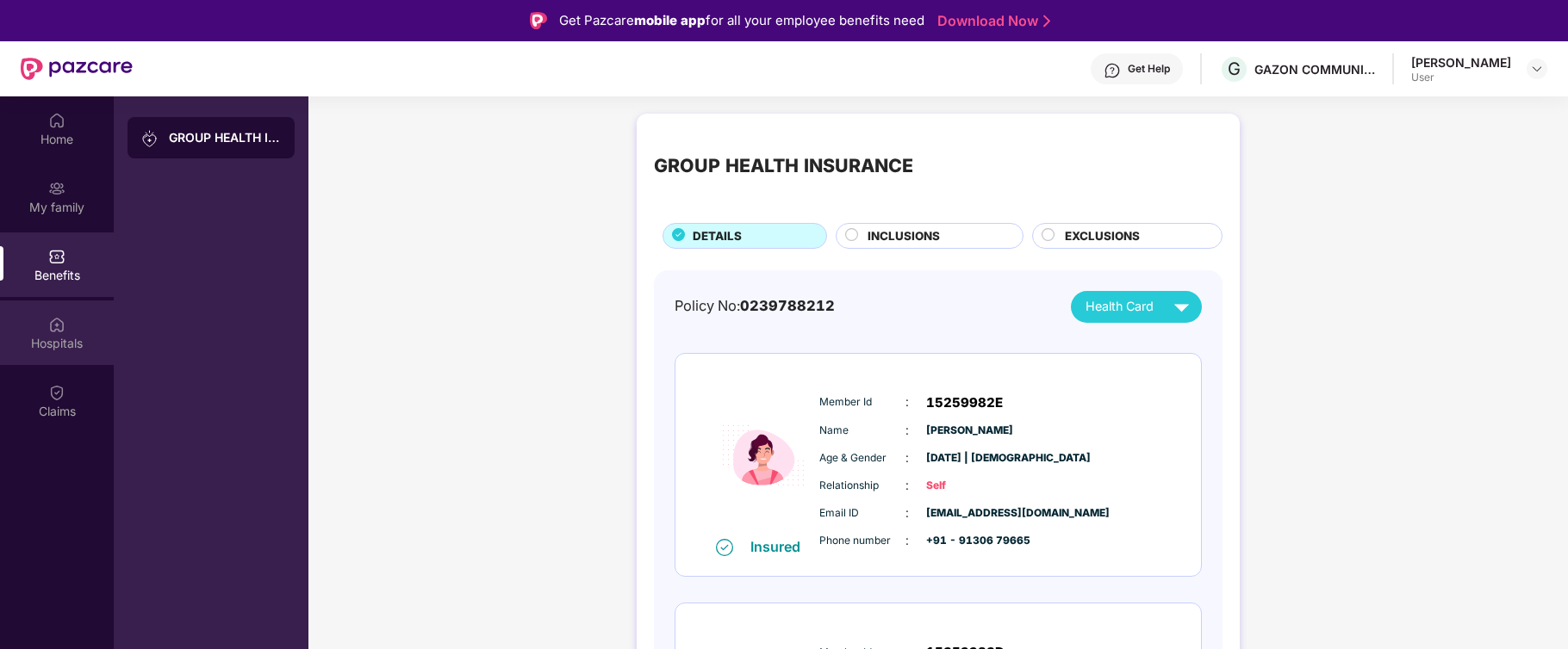
click at [52, 338] on div "Hospitals" at bounding box center [57, 343] width 114 height 17
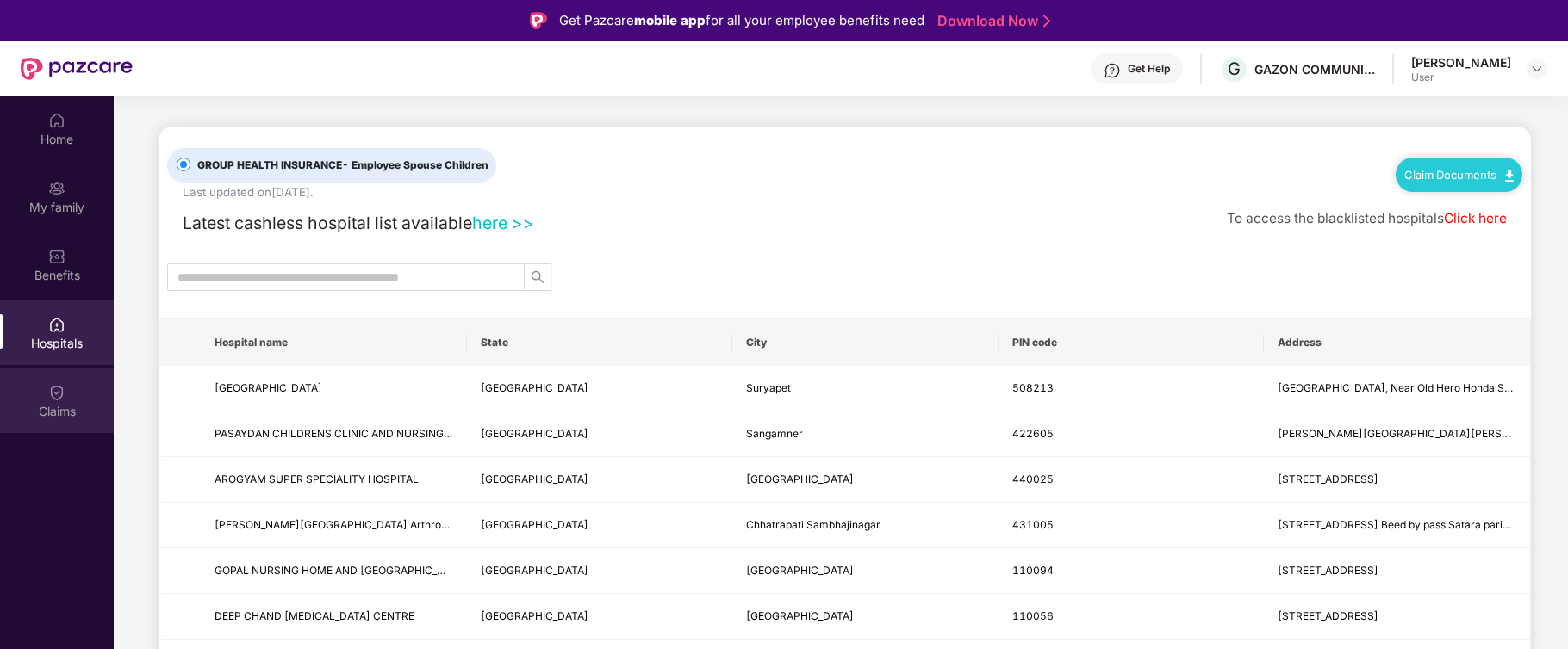
click at [50, 397] on img at bounding box center [57, 393] width 17 height 17
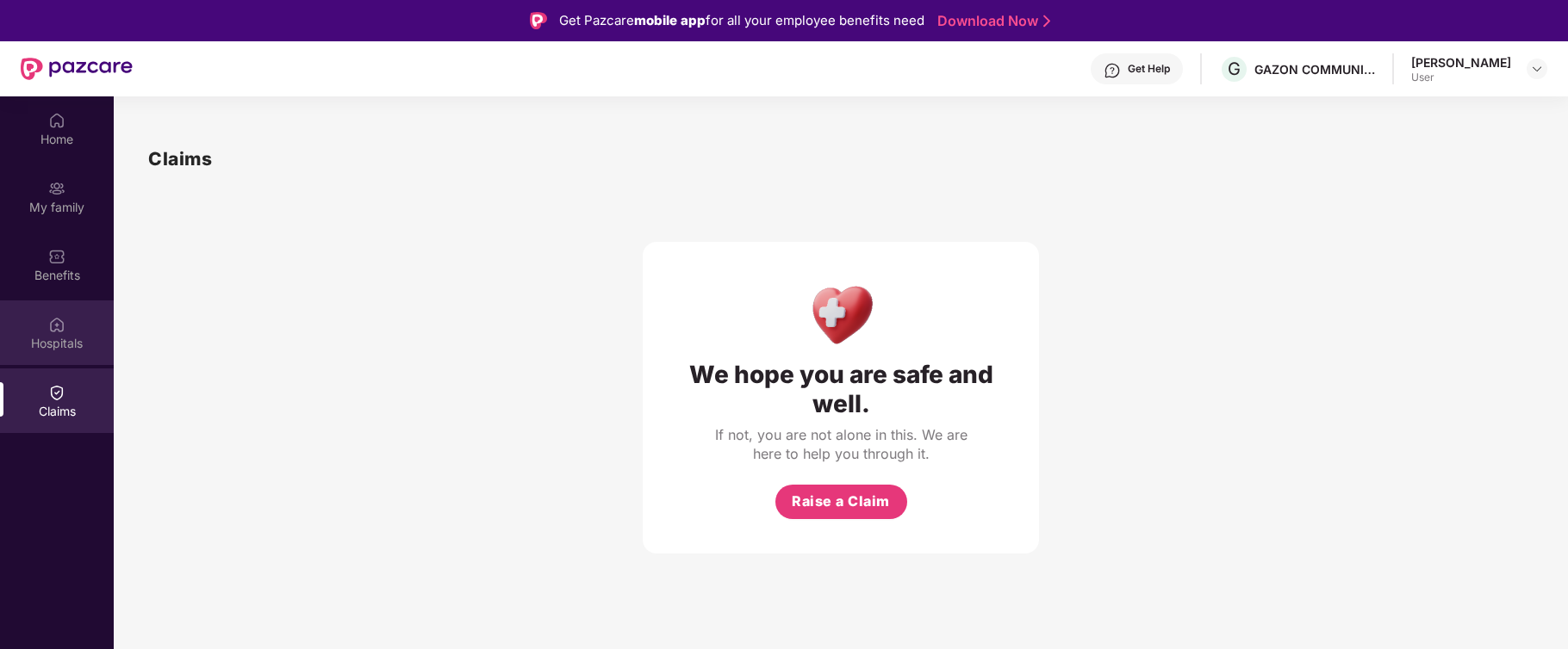
click at [51, 332] on img at bounding box center [57, 324] width 17 height 17
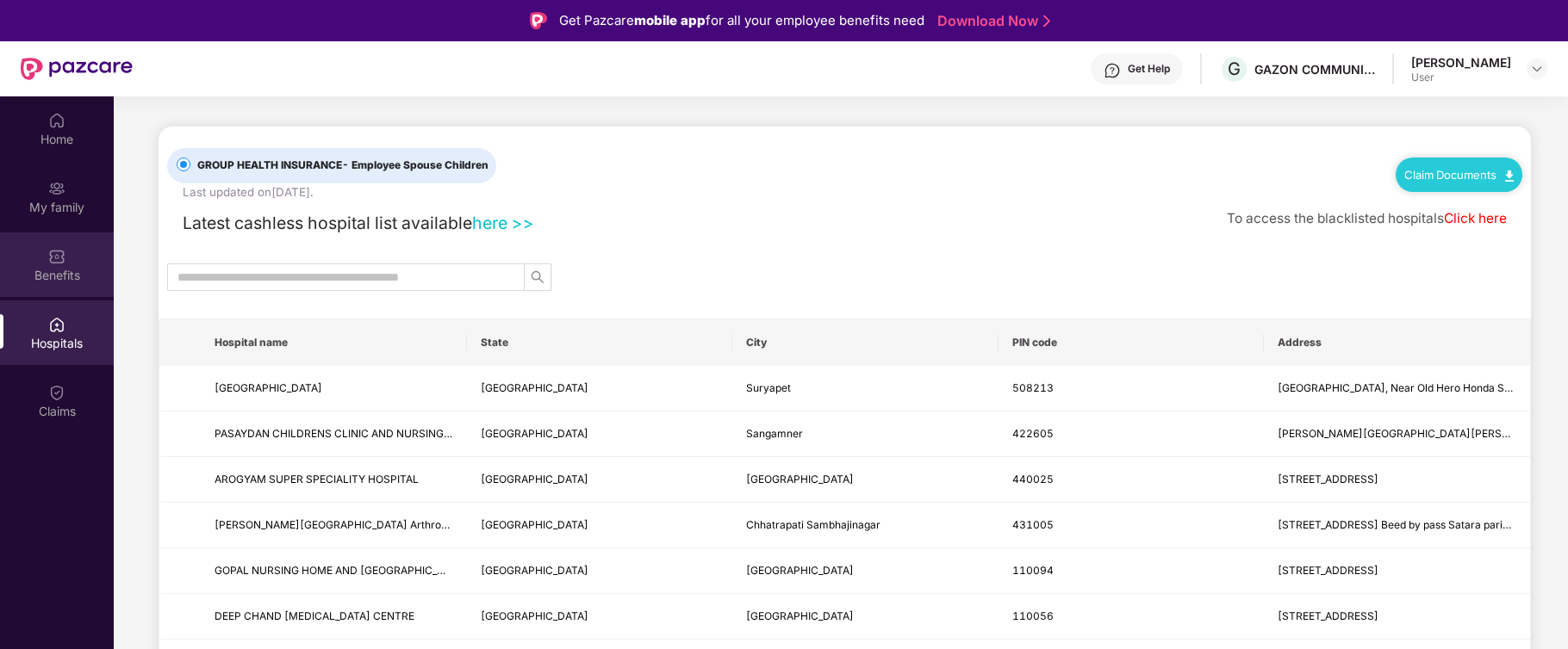
click at [56, 260] on img at bounding box center [57, 256] width 17 height 17
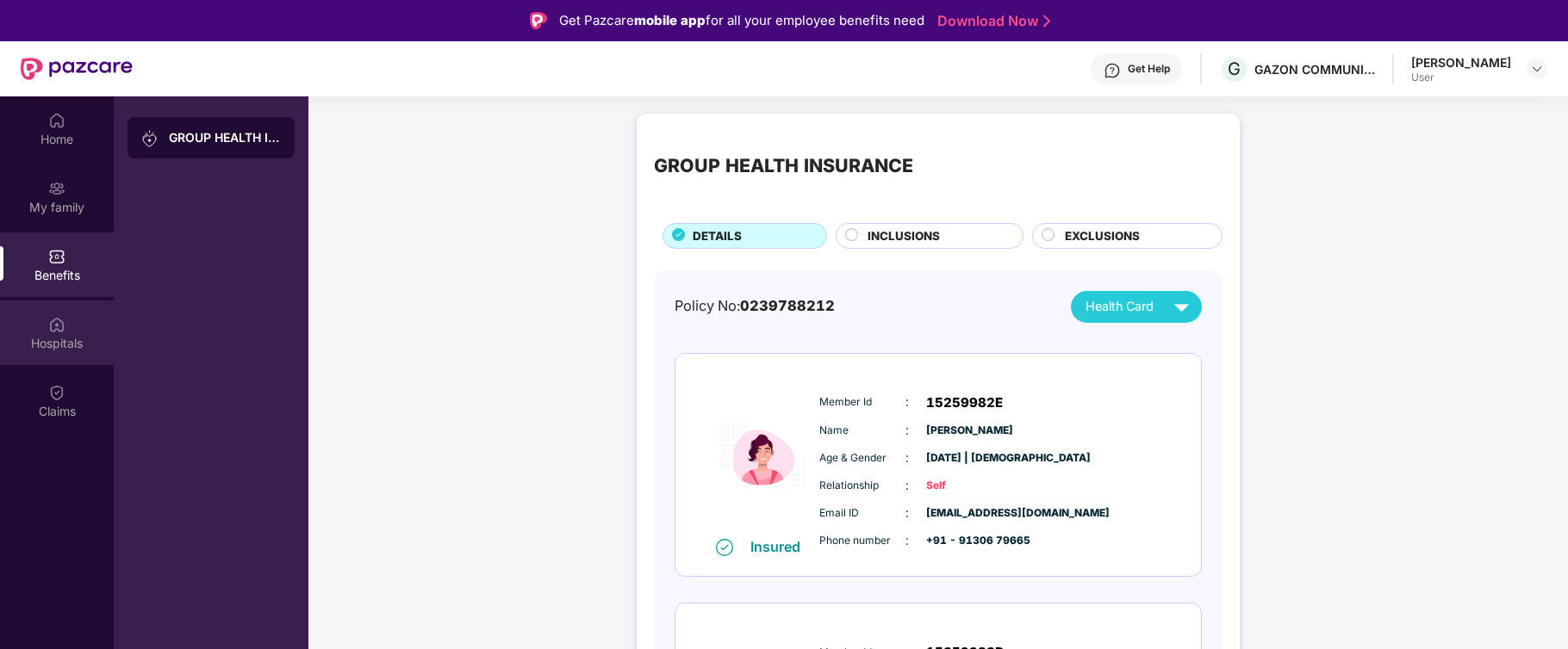
click at [56, 335] on div "Hospitals" at bounding box center [57, 343] width 114 height 17
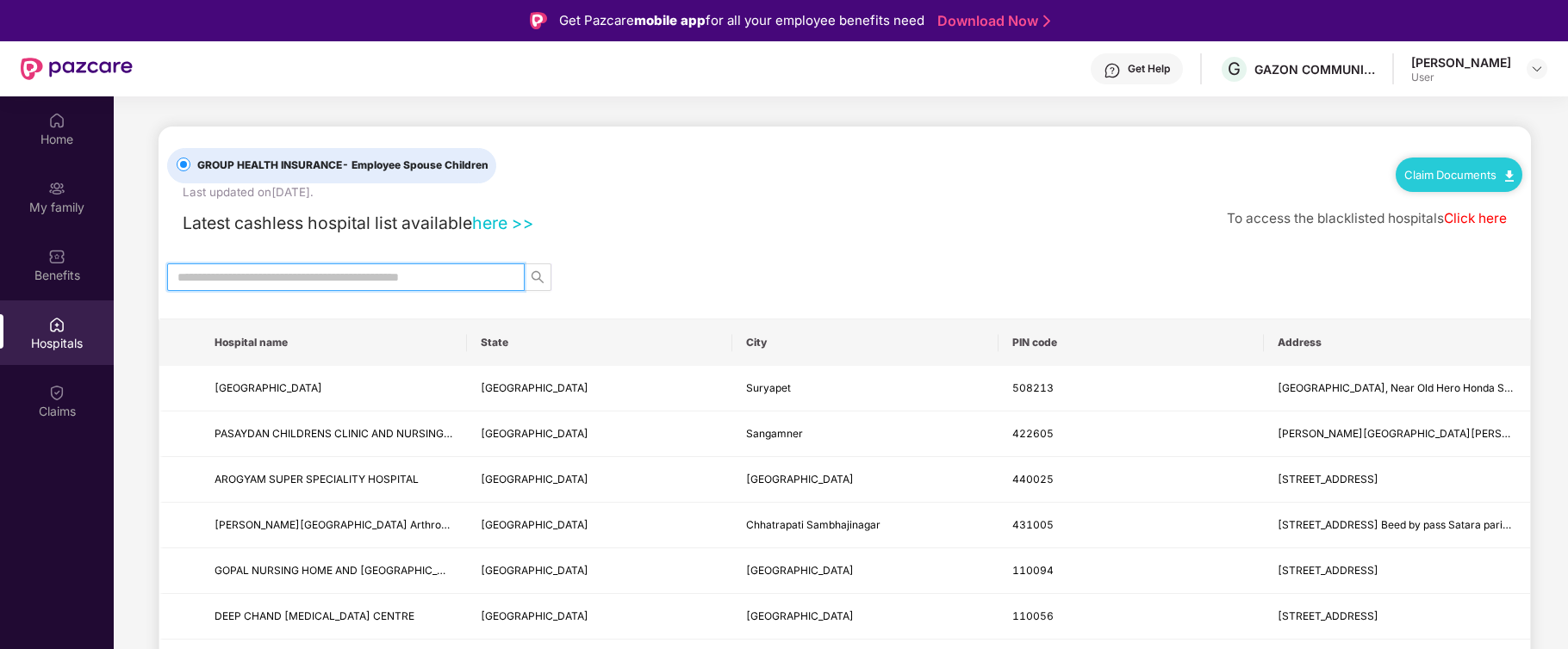
click at [279, 276] on input "text" at bounding box center [339, 277] width 323 height 19
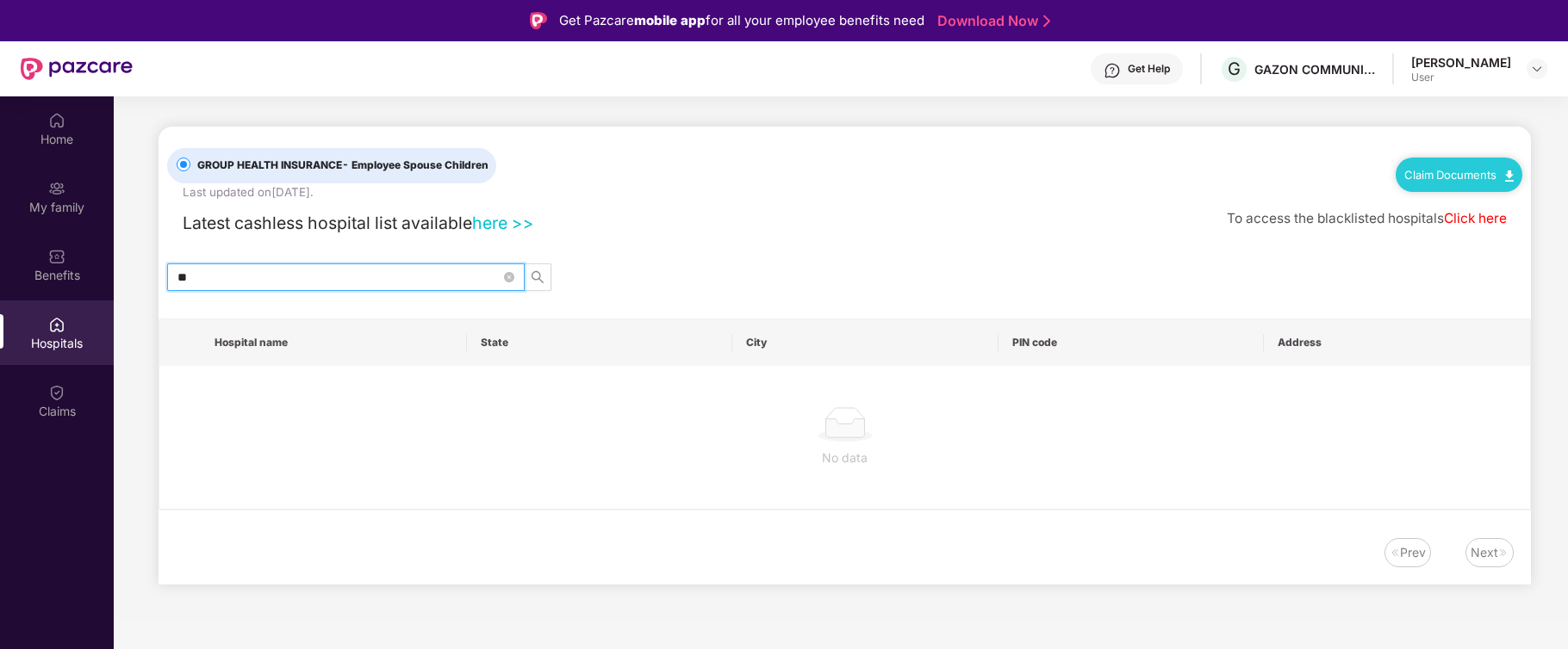
type input "*"
drag, startPoint x: 279, startPoint y: 277, endPoint x: 162, endPoint y: 276, distance: 117.0
click at [162, 276] on div "**********" at bounding box center [844, 277] width 1372 height 27
type input "**********"
click at [495, 224] on link "here >>" at bounding box center [503, 223] width 62 height 21
